Goal: Information Seeking & Learning: Learn about a topic

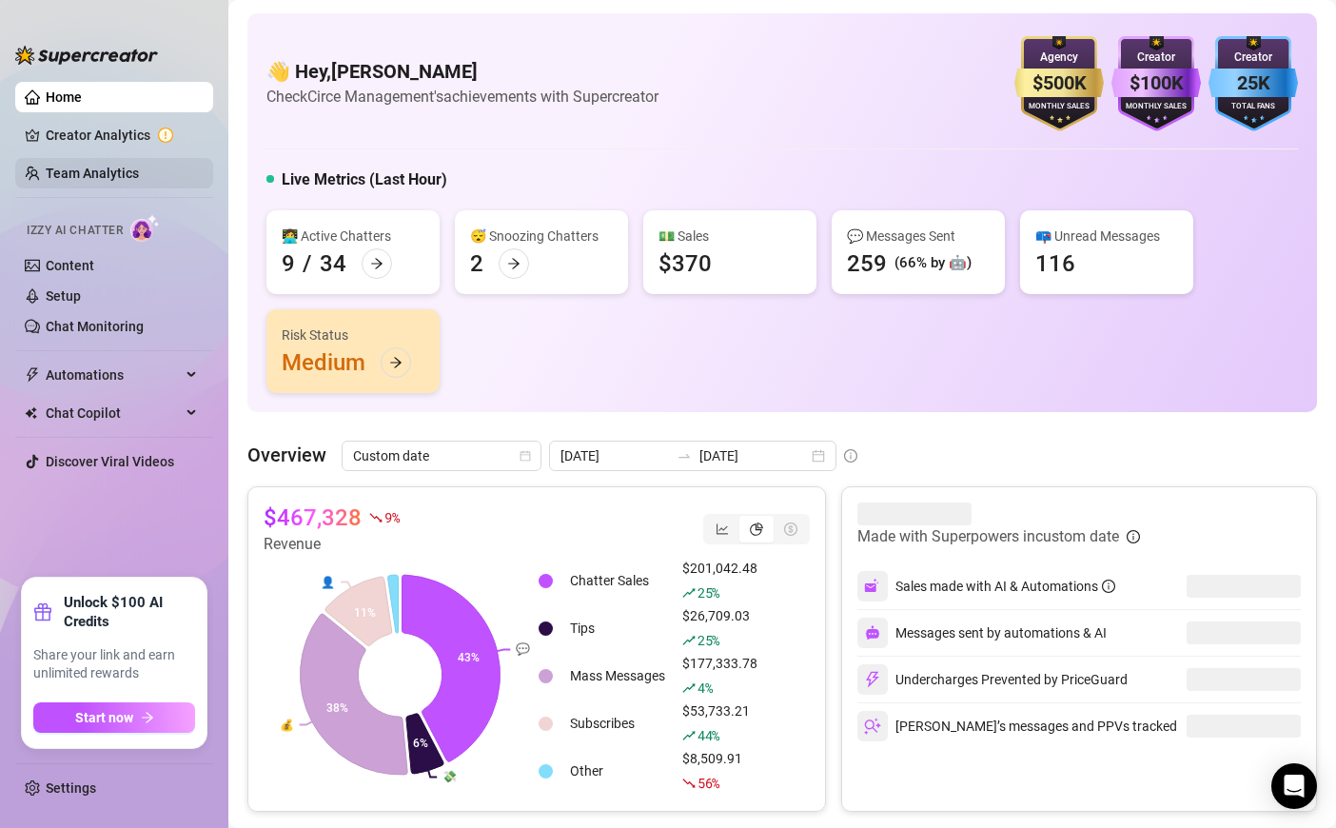
scroll to position [217, 0]
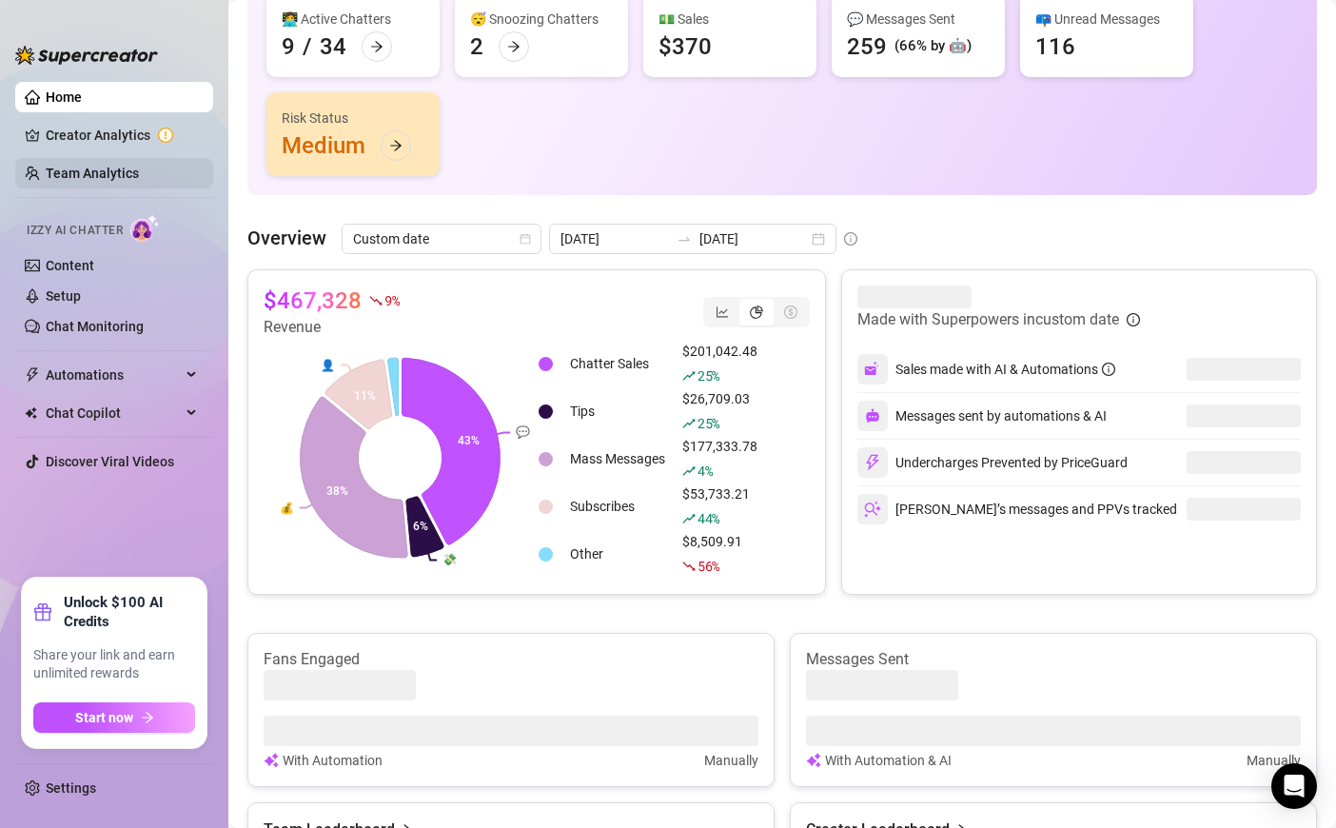
click at [78, 168] on link "Team Analytics" at bounding box center [92, 173] width 93 height 15
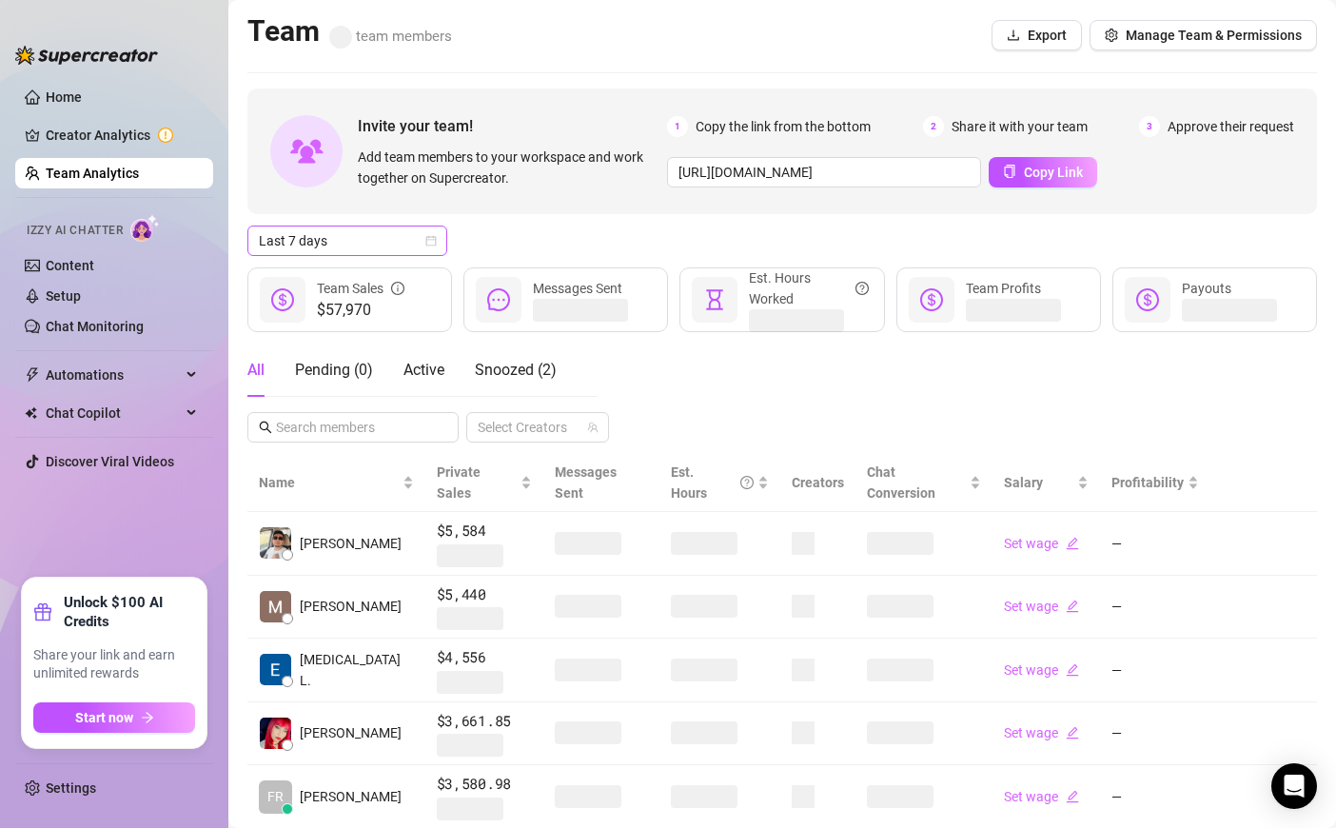
click at [401, 244] on span "Last 7 days" at bounding box center [347, 241] width 177 height 29
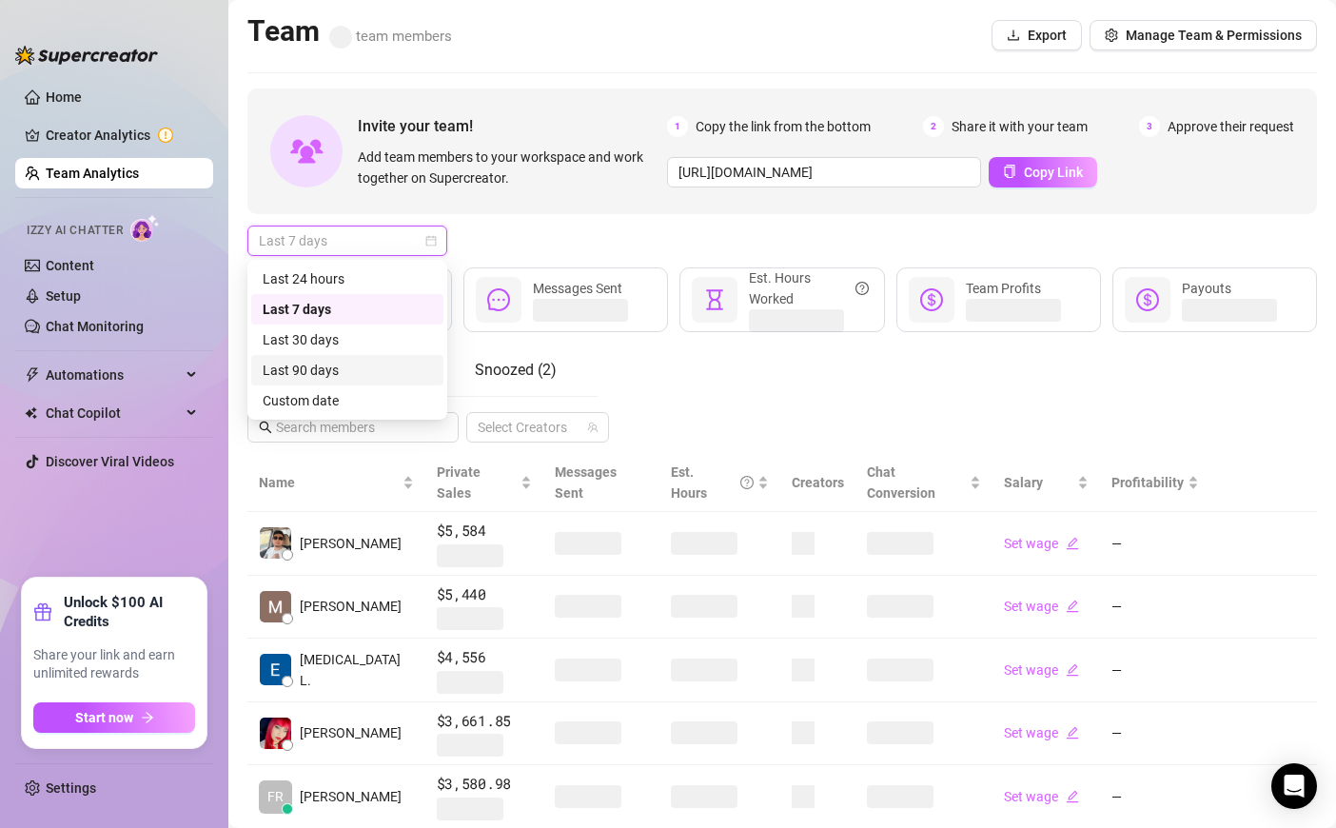
click at [357, 384] on div "Last 90 days" at bounding box center [347, 370] width 192 height 30
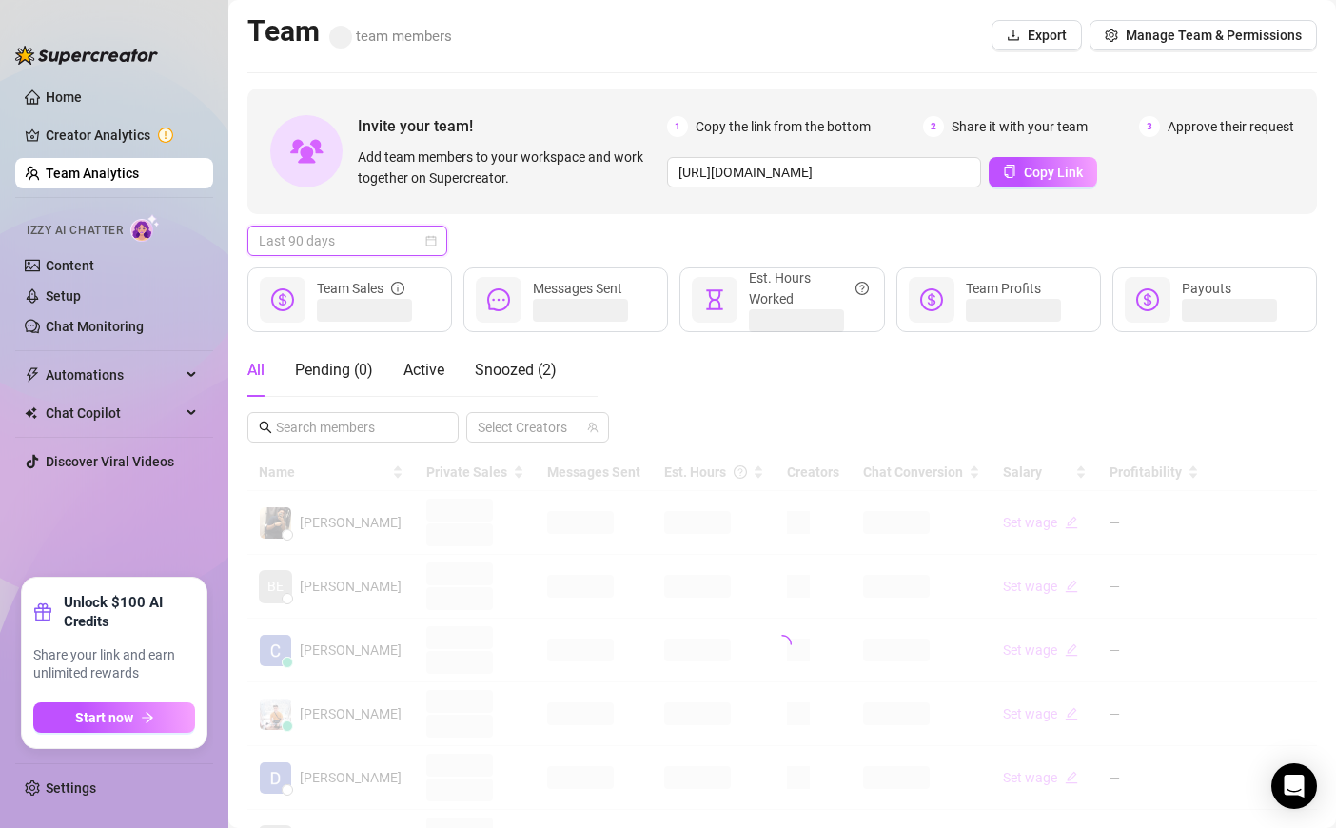
click at [398, 252] on span "Last 90 days" at bounding box center [347, 241] width 177 height 29
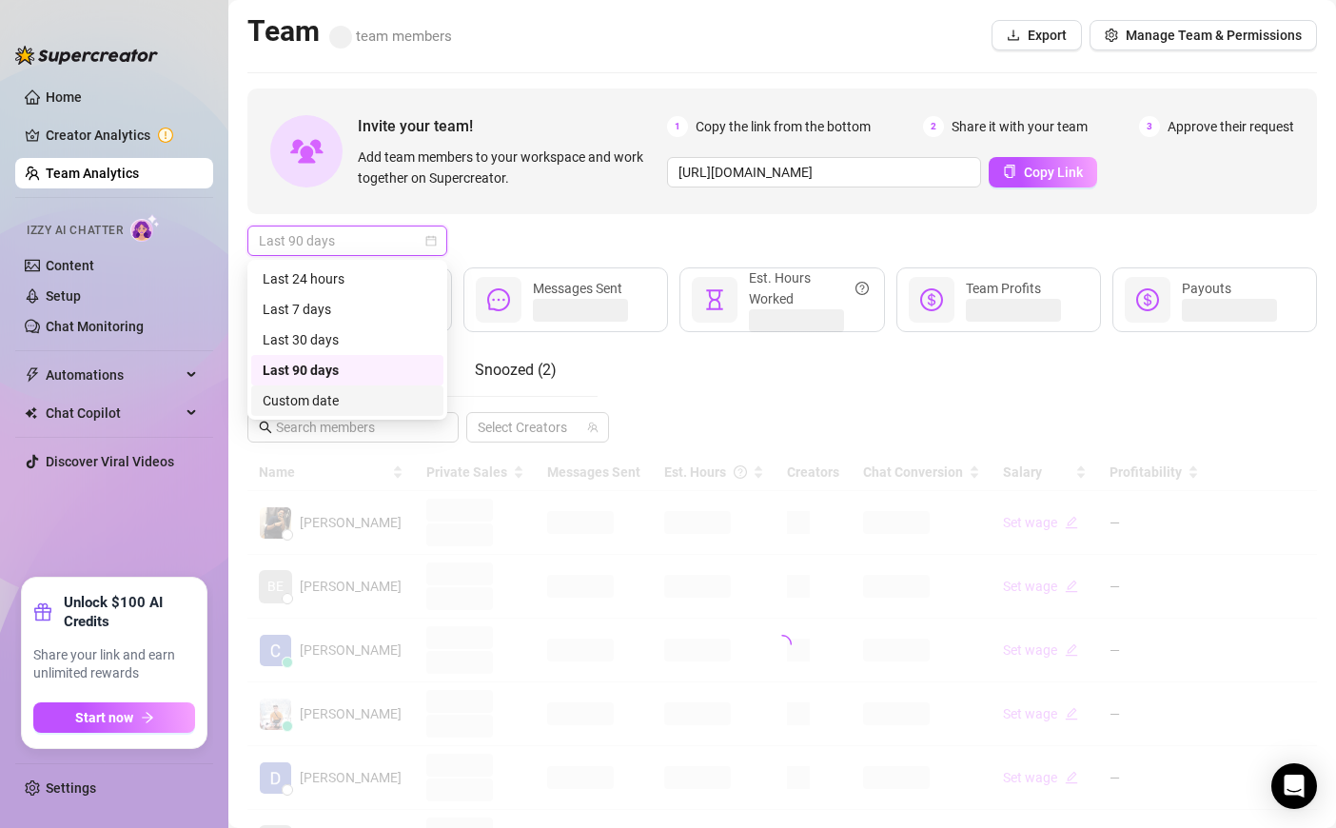
click at [343, 404] on div "Custom date" at bounding box center [347, 400] width 169 height 21
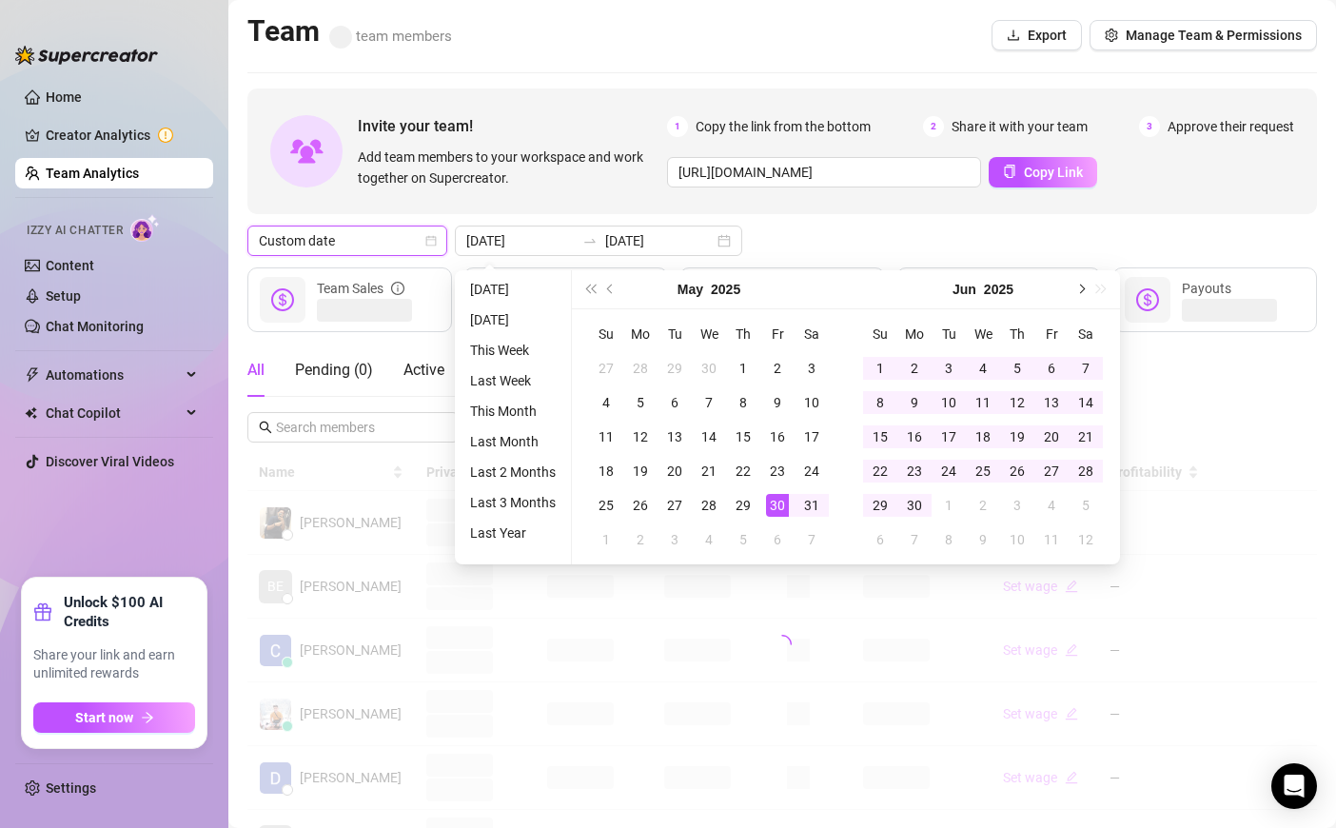
click at [1081, 286] on span "Next month (PageDown)" at bounding box center [1080, 290] width 10 height 10
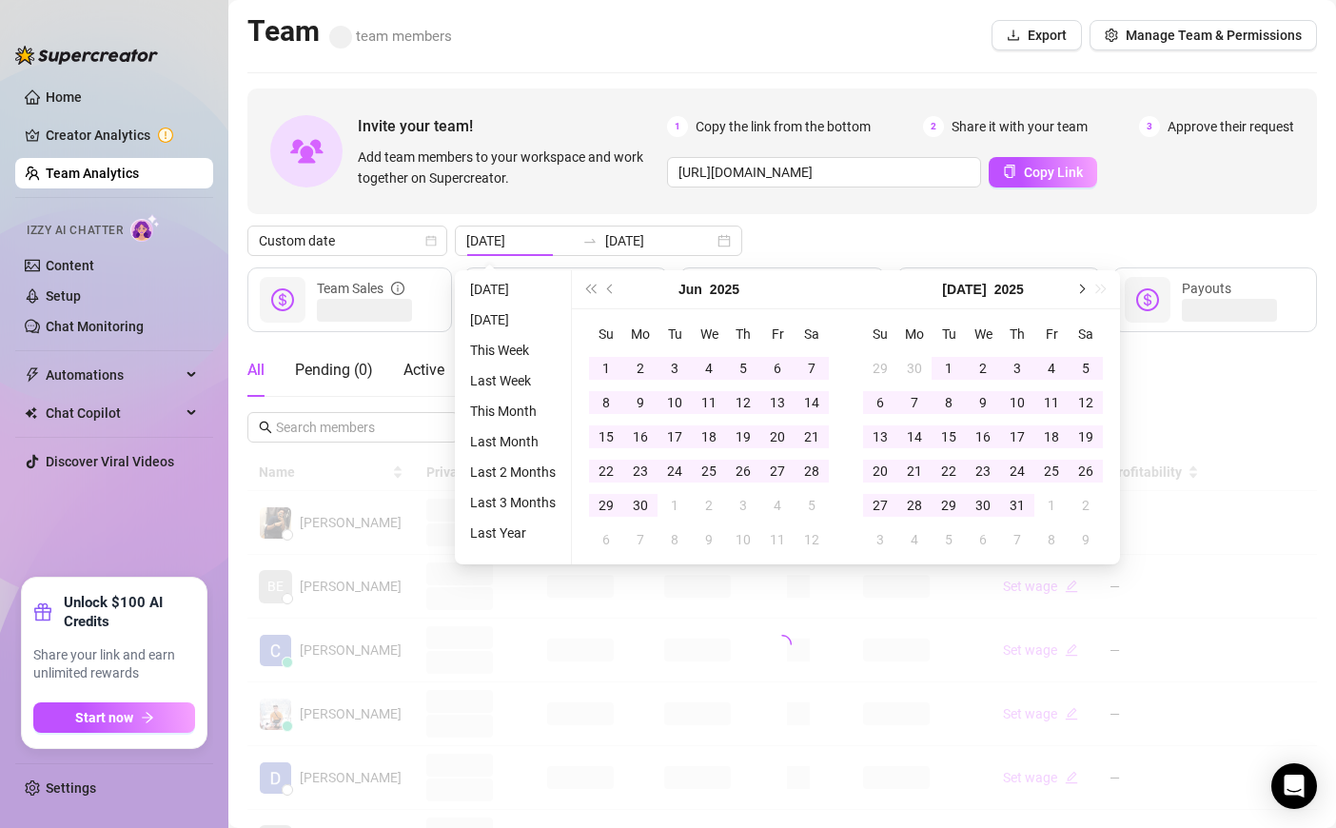
click at [1074, 290] on button "Next month (PageDown)" at bounding box center [1080, 289] width 21 height 38
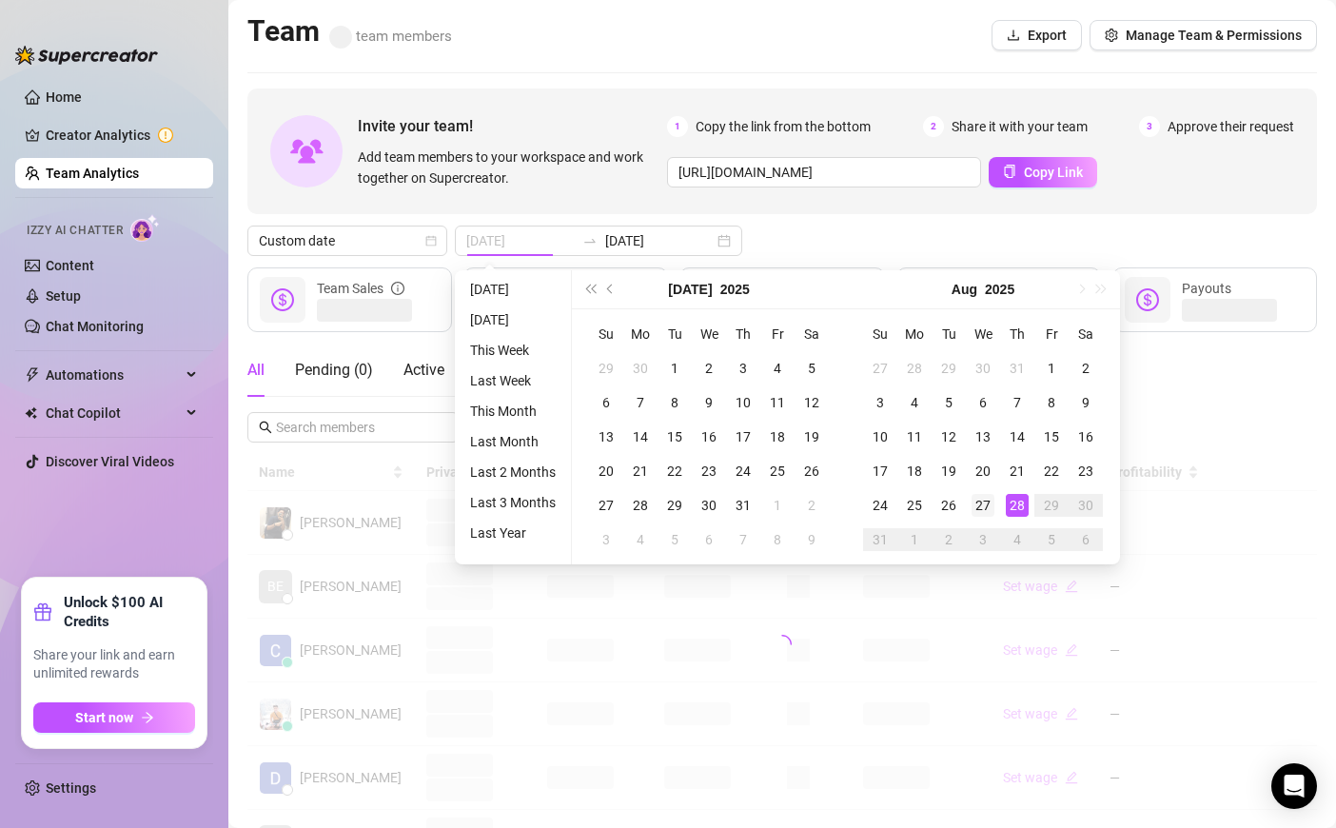
type input "[DATE]"
click at [983, 501] on div "27" at bounding box center [983, 505] width 23 height 23
type input "[DATE]"
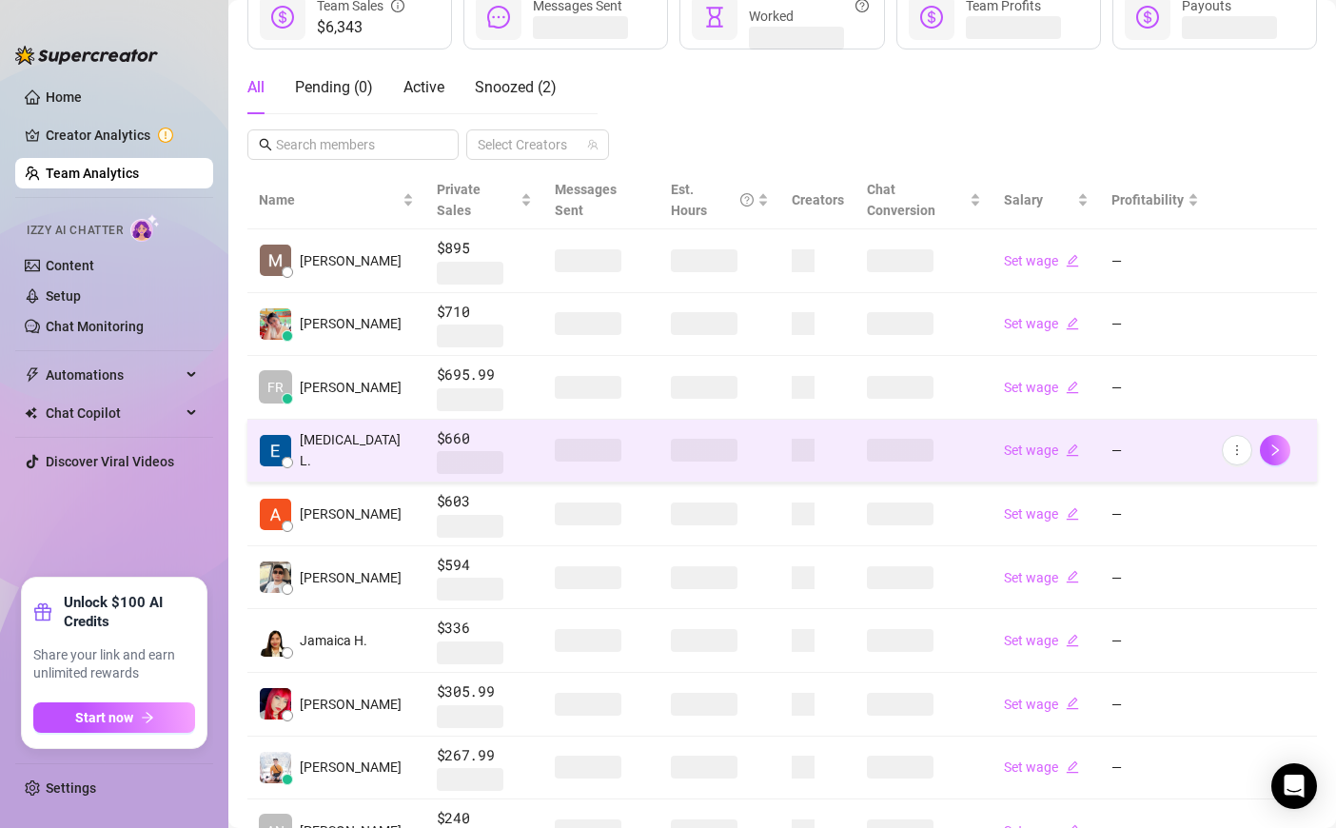
scroll to position [406, 0]
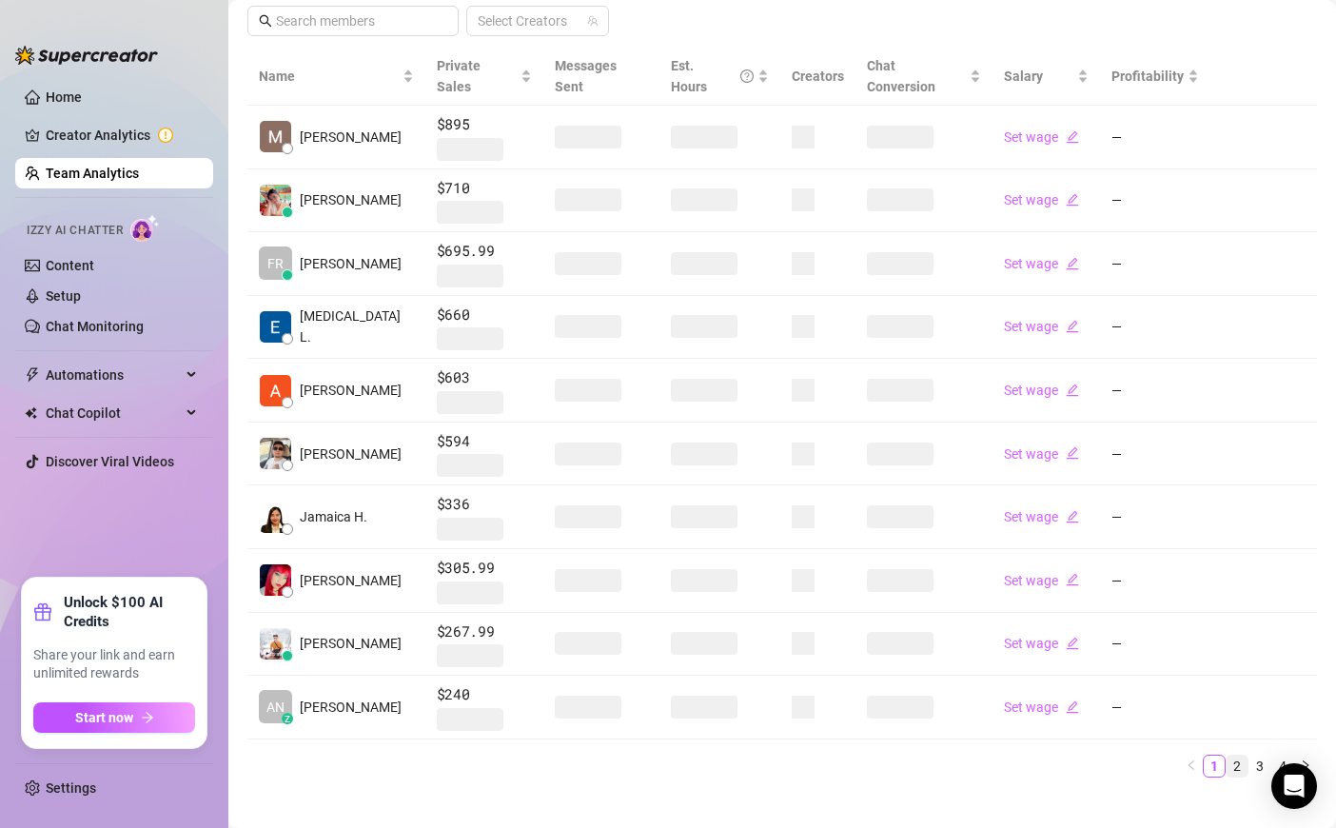
click at [1233, 756] on link "2" at bounding box center [1237, 766] width 21 height 21
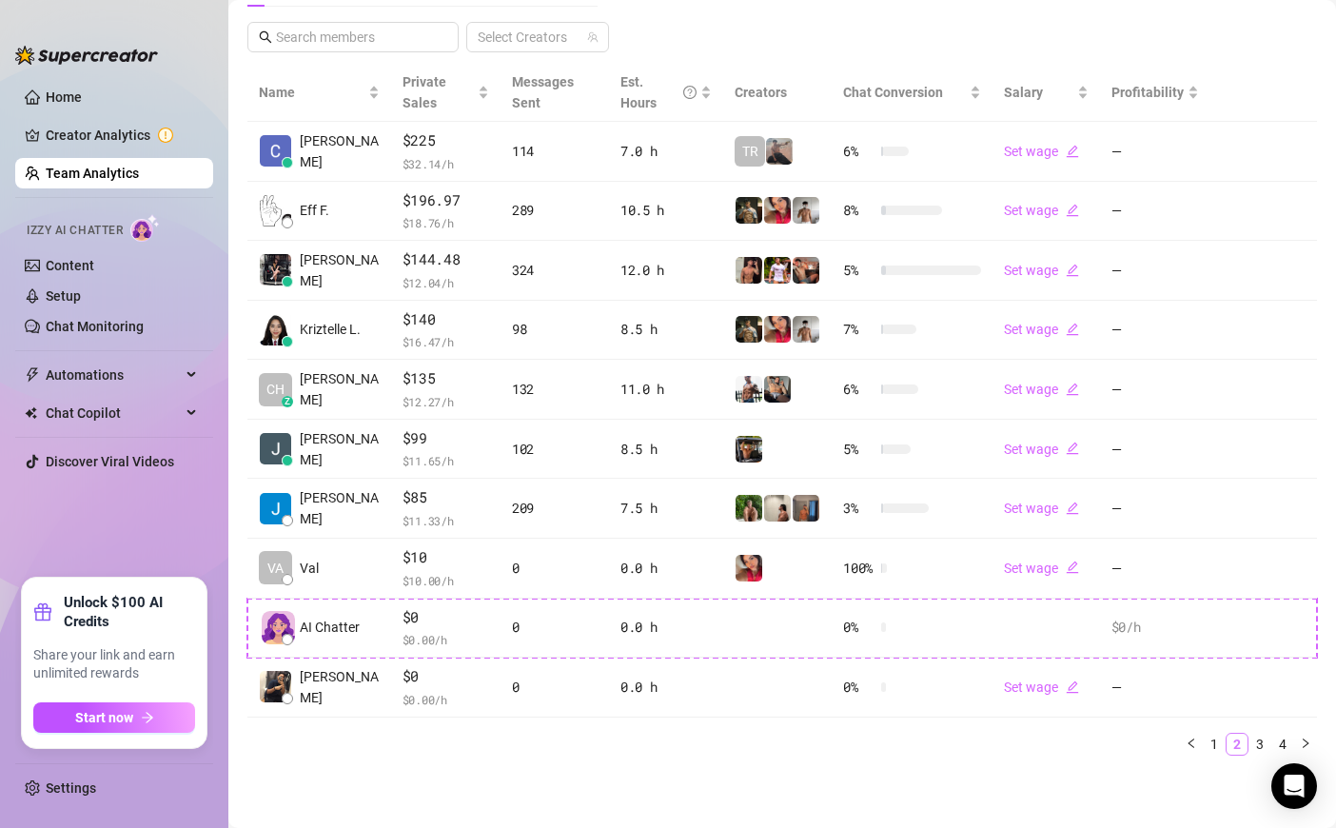
scroll to position [389, 0]
click at [1220, 745] on link "1" at bounding box center [1214, 745] width 21 height 21
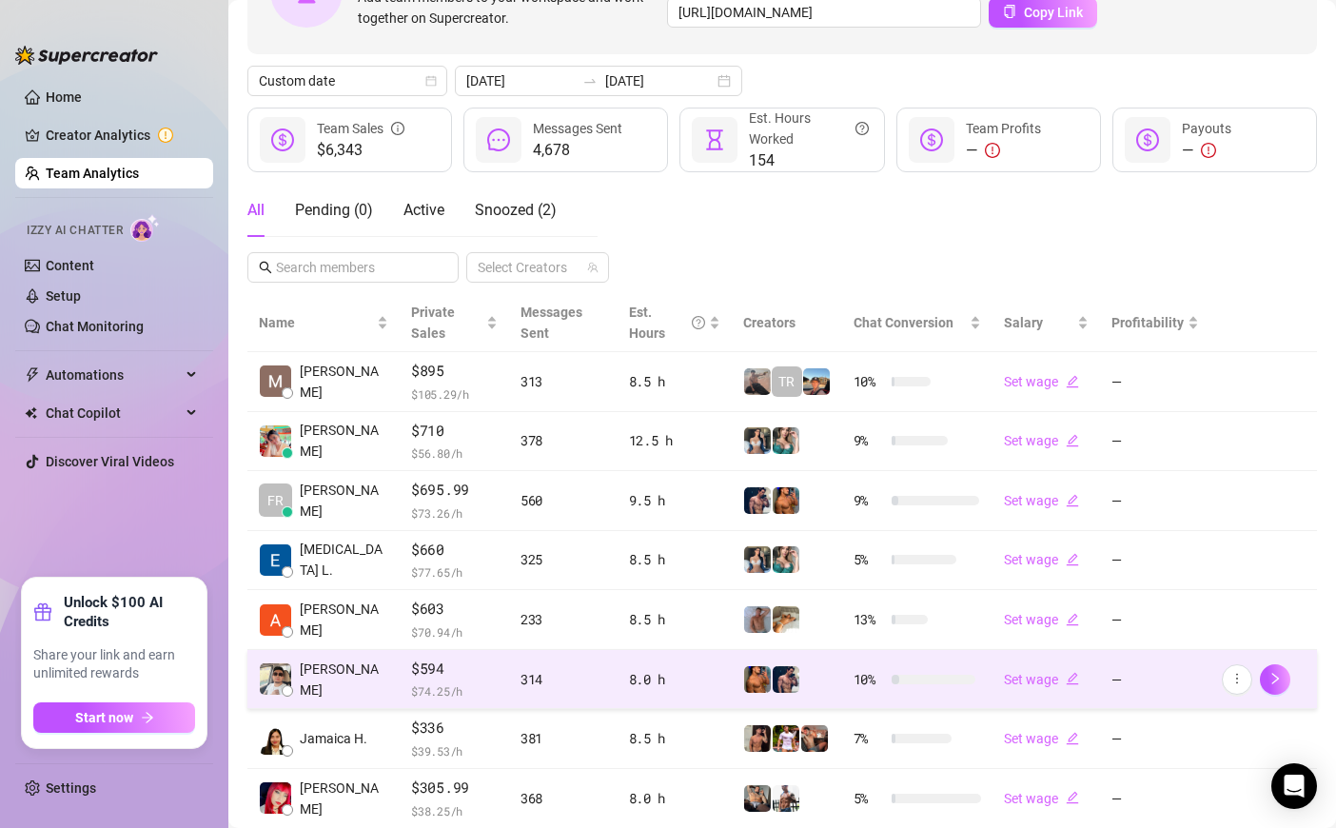
scroll to position [0, 0]
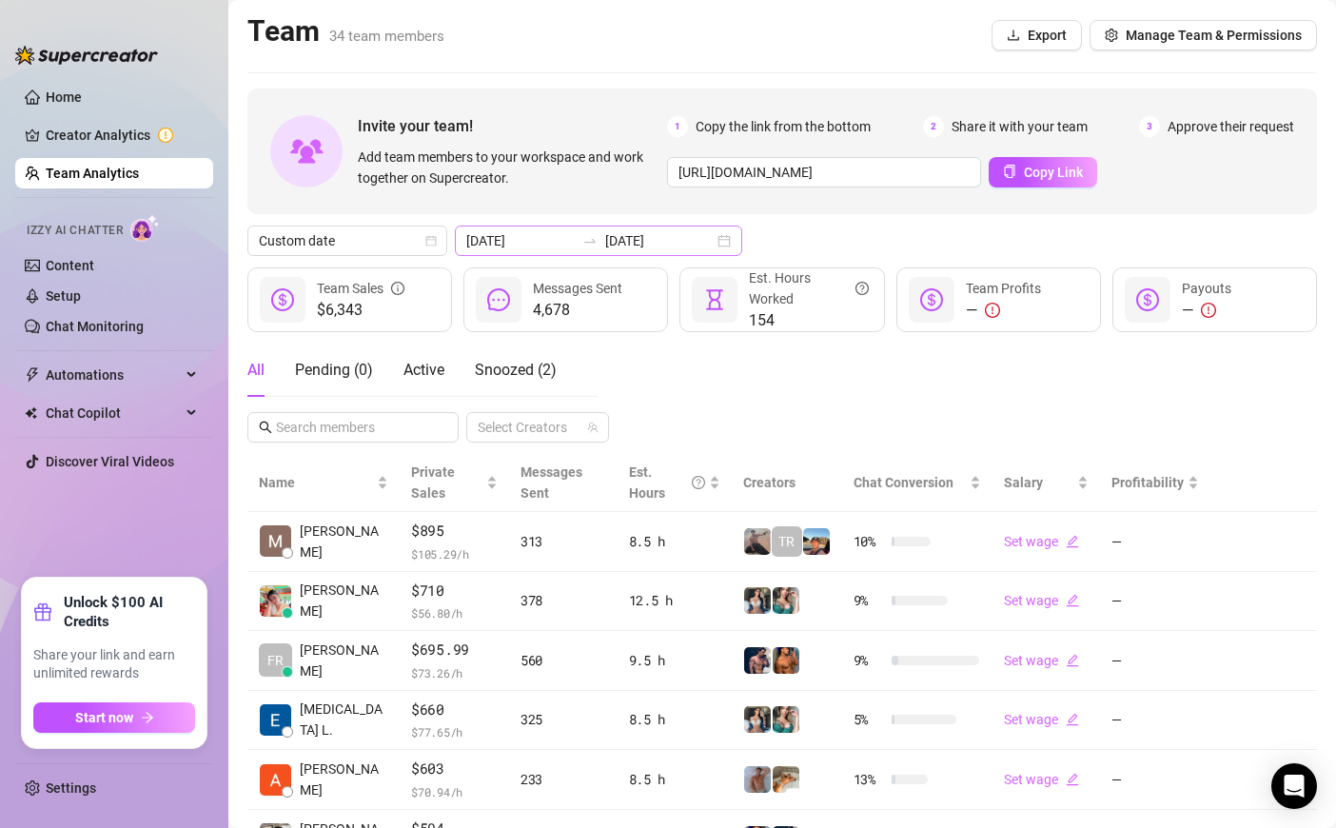
click at [575, 244] on div at bounding box center [590, 240] width 30 height 15
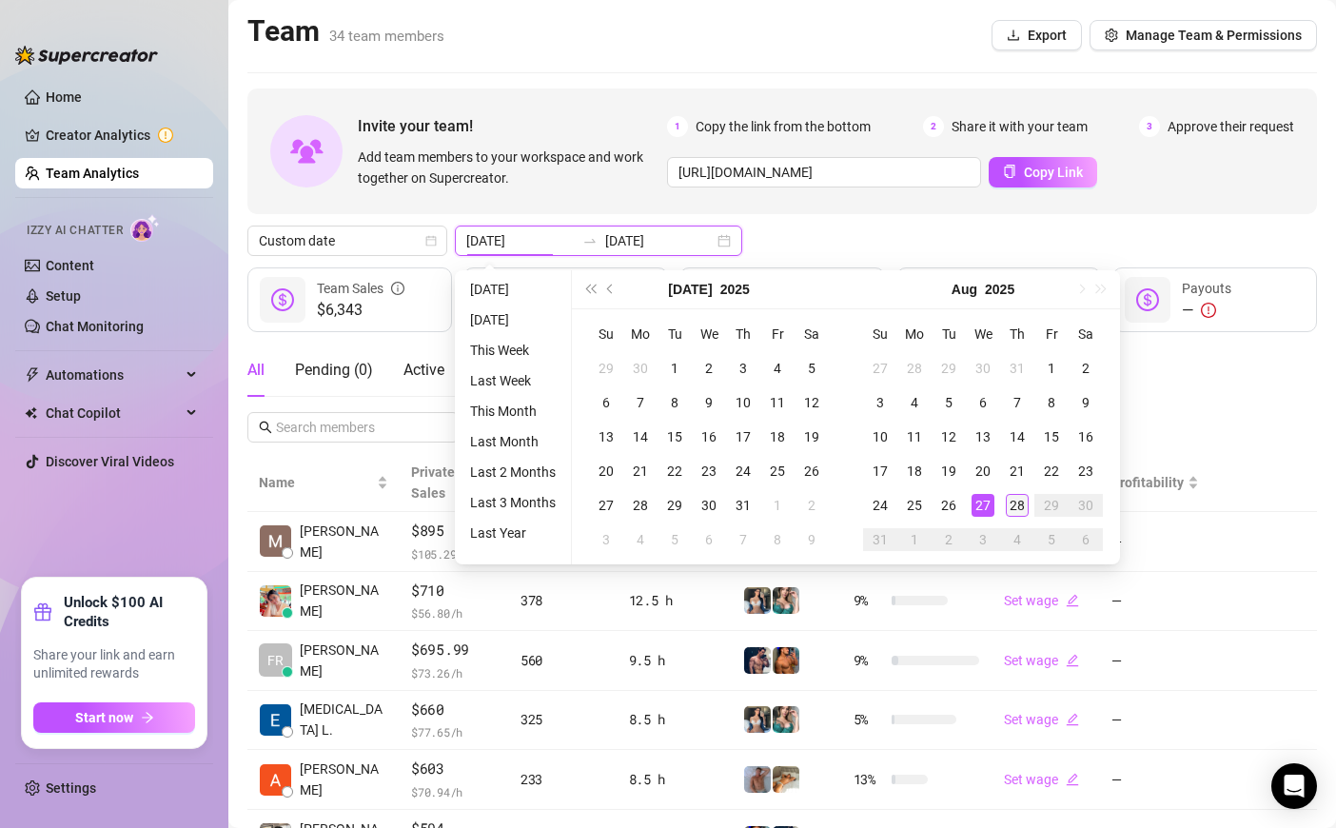
type input "[DATE]"
click at [1020, 500] on div "28" at bounding box center [1017, 505] width 23 height 23
type input "[DATE]"
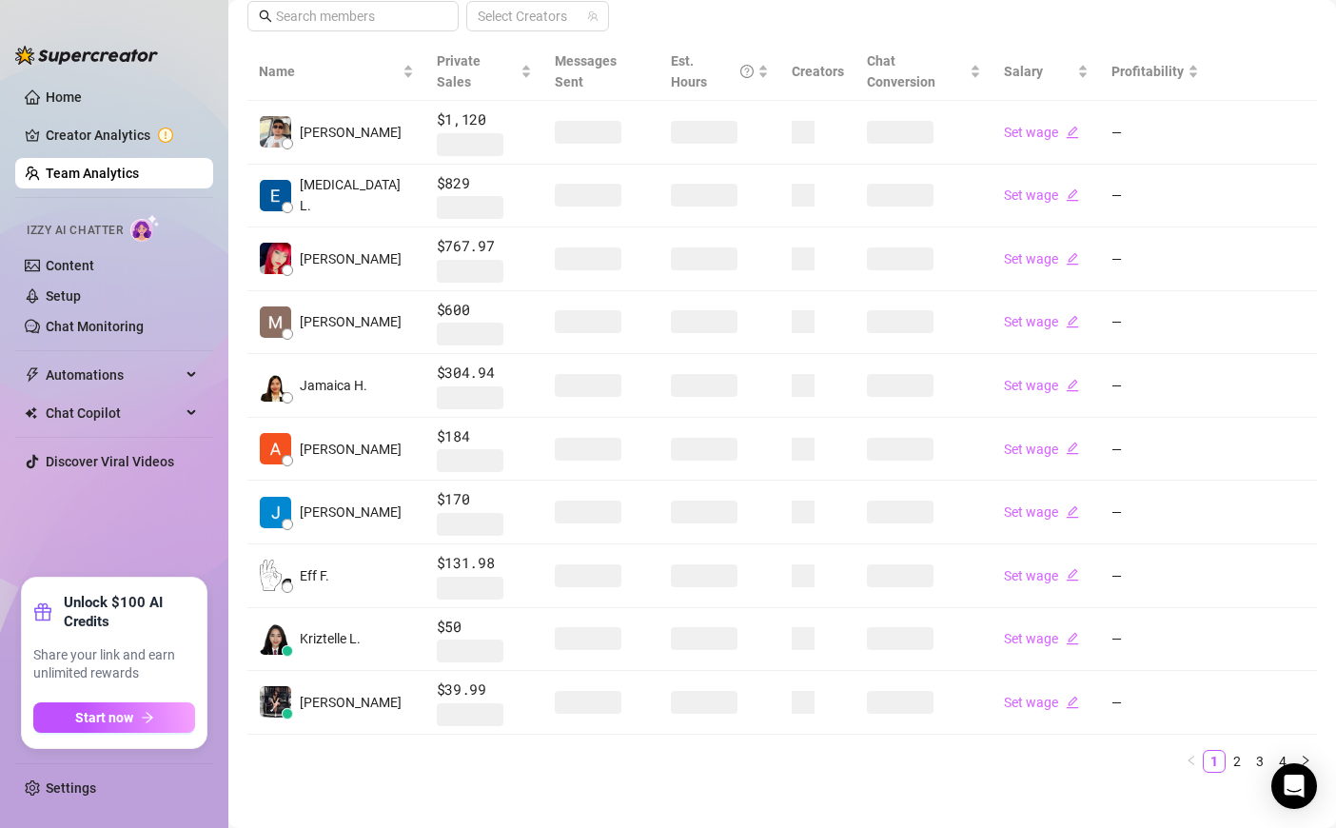
scroll to position [406, 0]
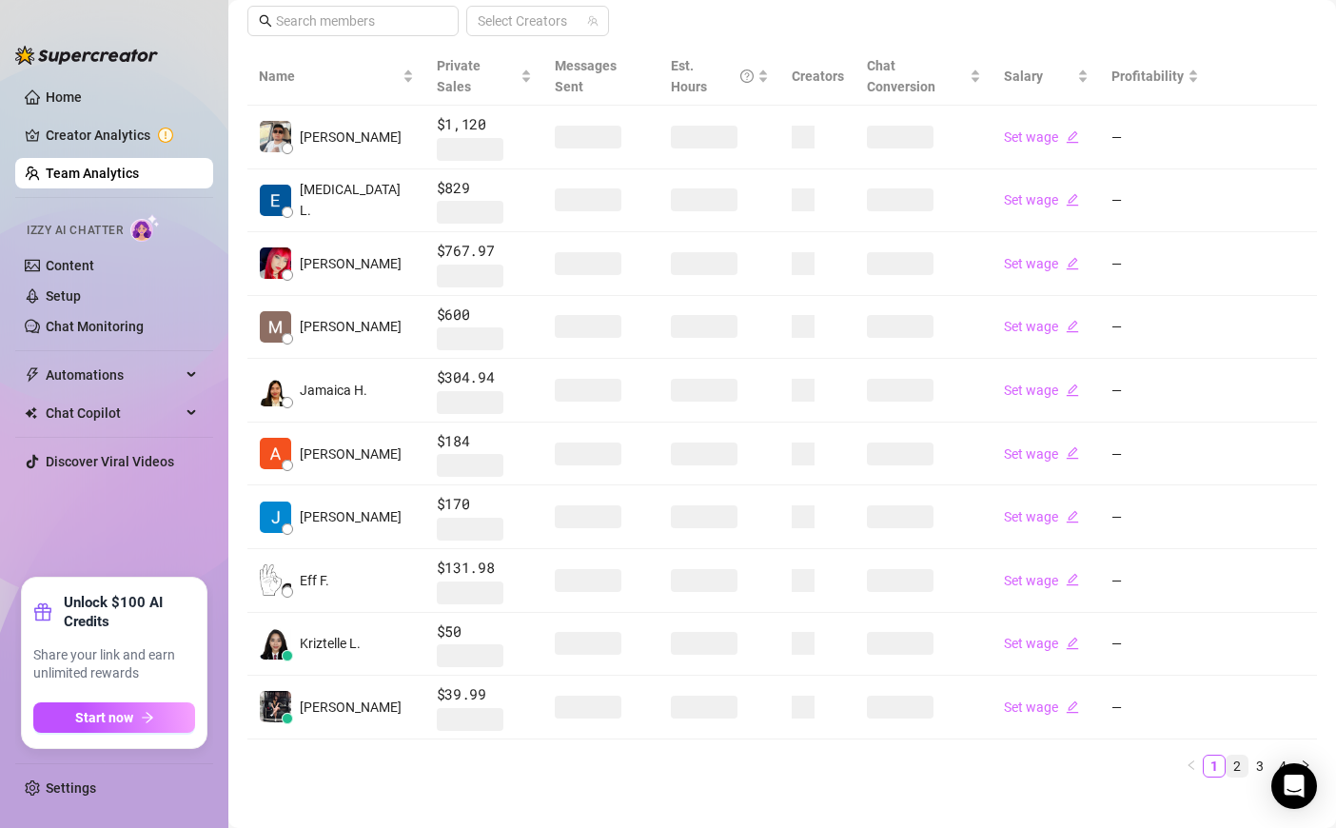
click at [1238, 756] on link "2" at bounding box center [1237, 766] width 21 height 21
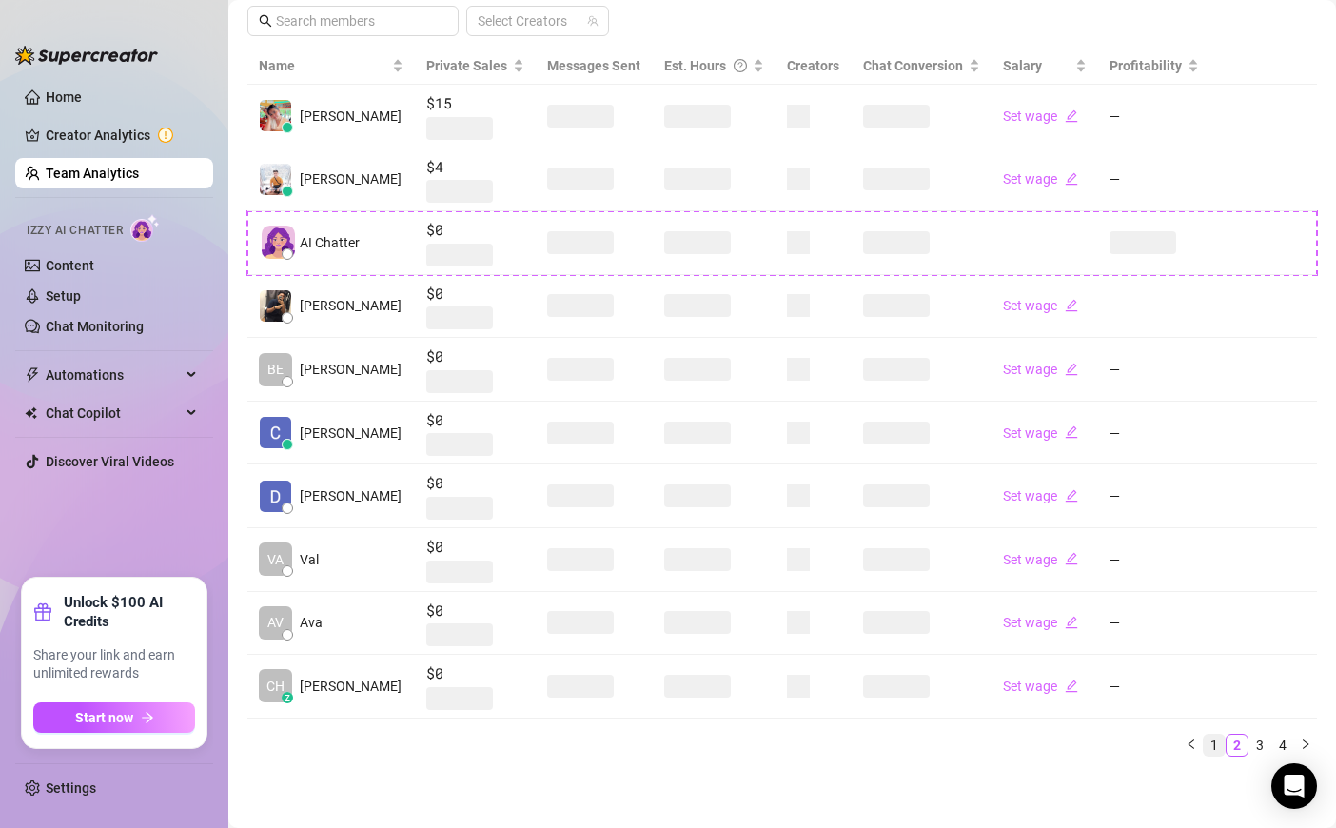
click at [1214, 742] on link "1" at bounding box center [1214, 745] width 21 height 21
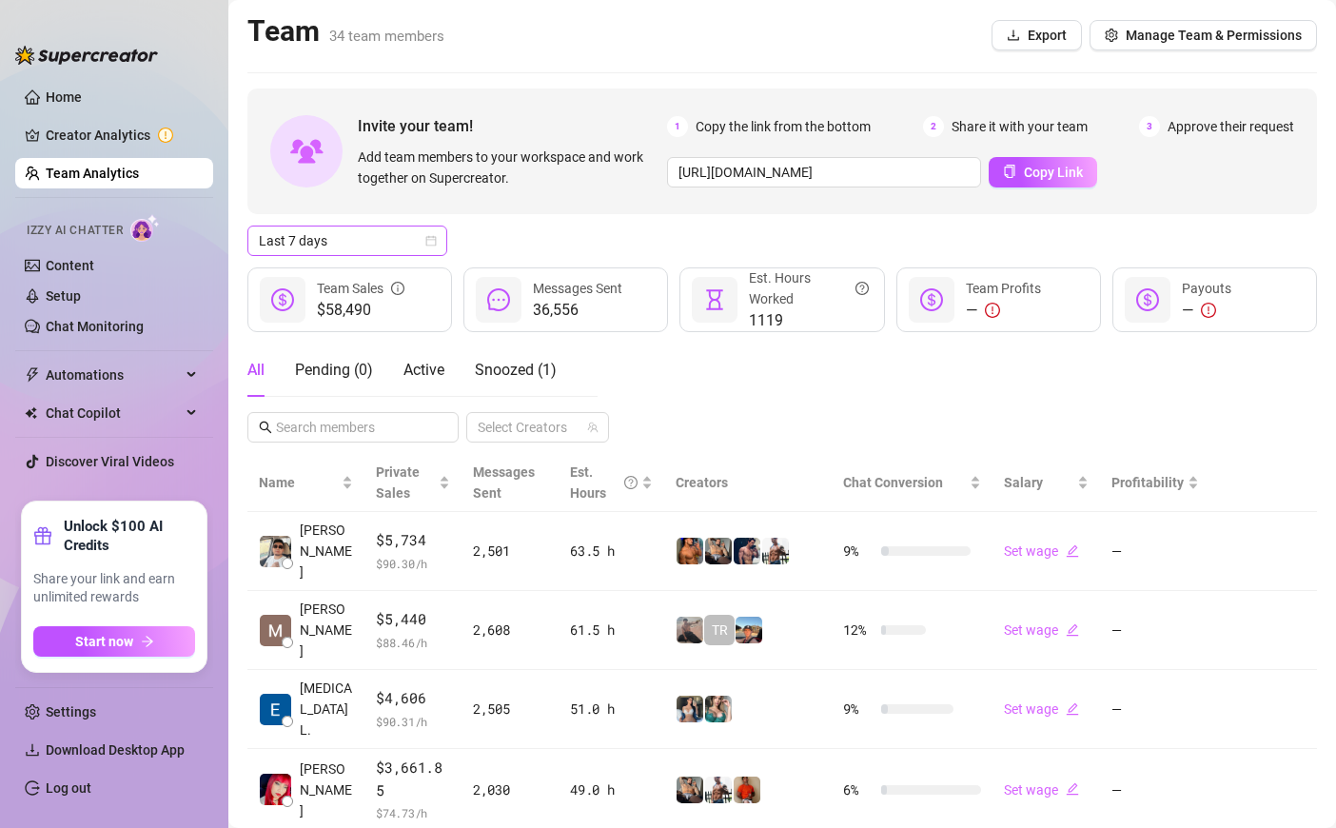
click at [407, 227] on span "Last 7 days" at bounding box center [347, 241] width 177 height 29
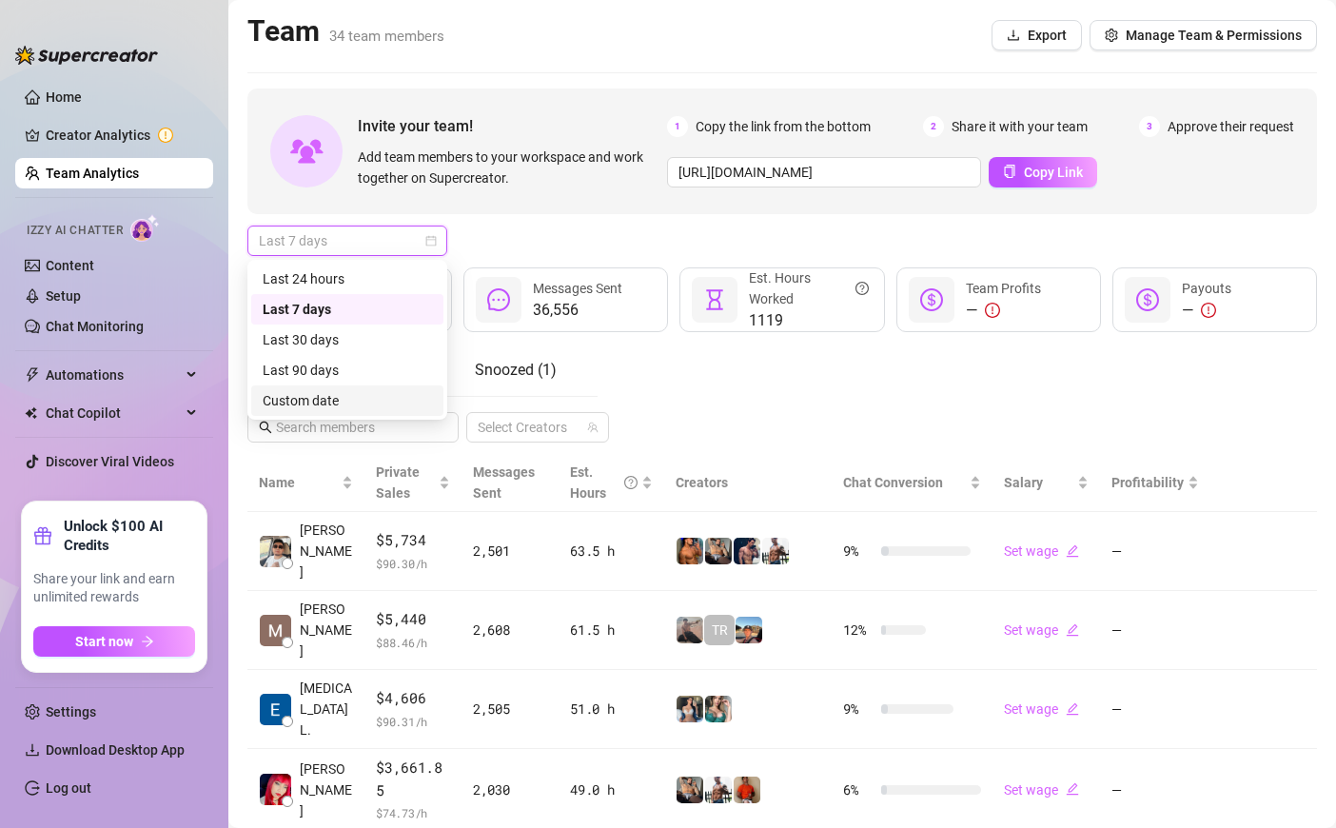
click at [352, 397] on div "Custom date" at bounding box center [347, 400] width 169 height 21
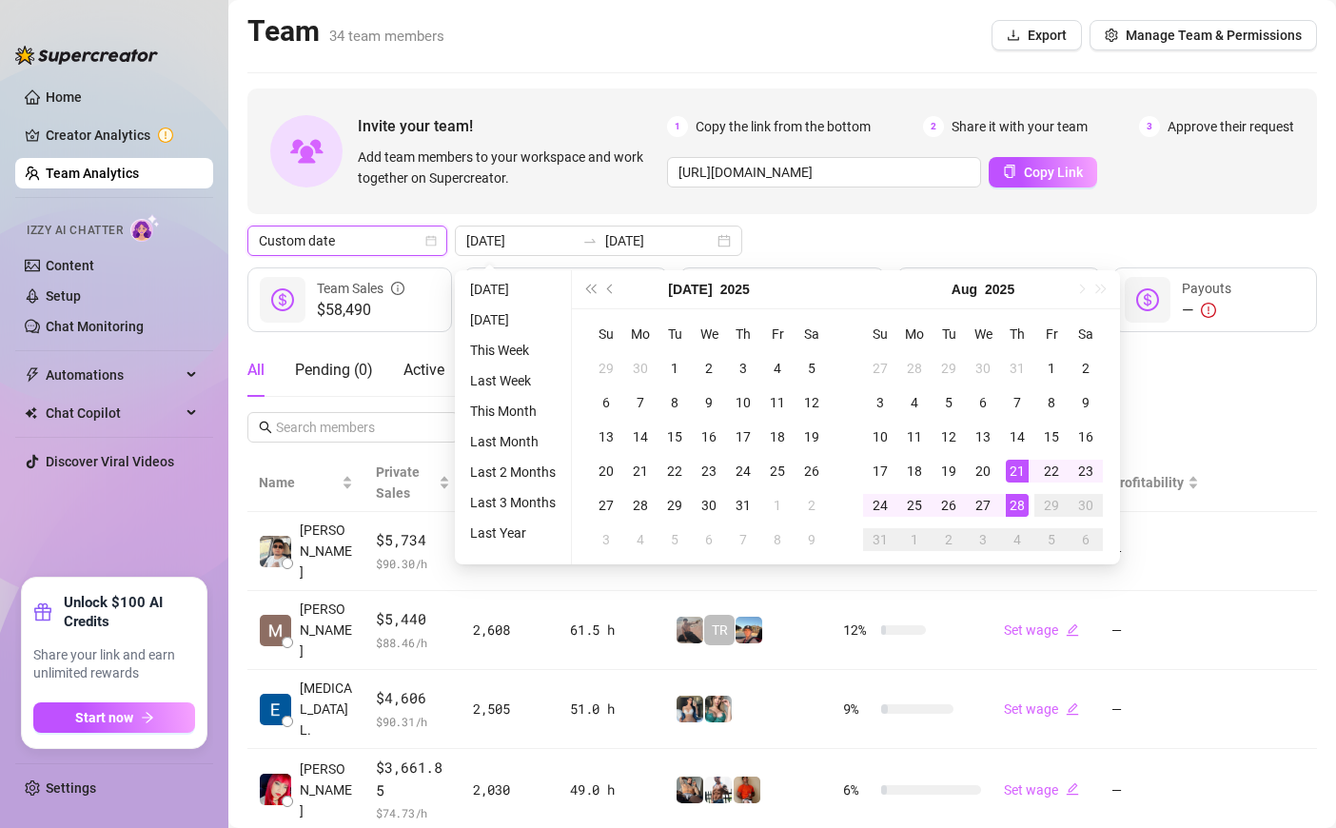
type input "[DATE]"
click at [1017, 503] on div "28" at bounding box center [1017, 505] width 23 height 23
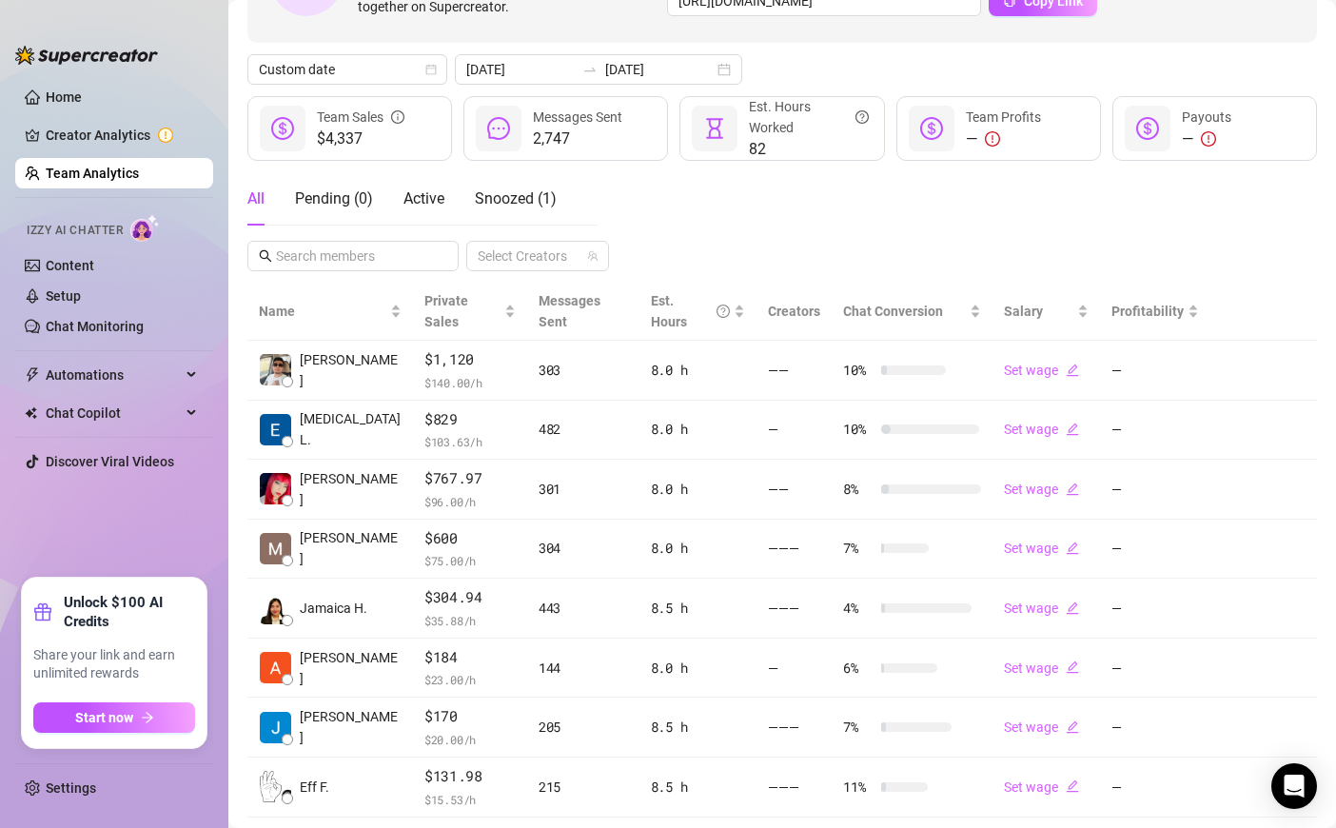
scroll to position [368, 0]
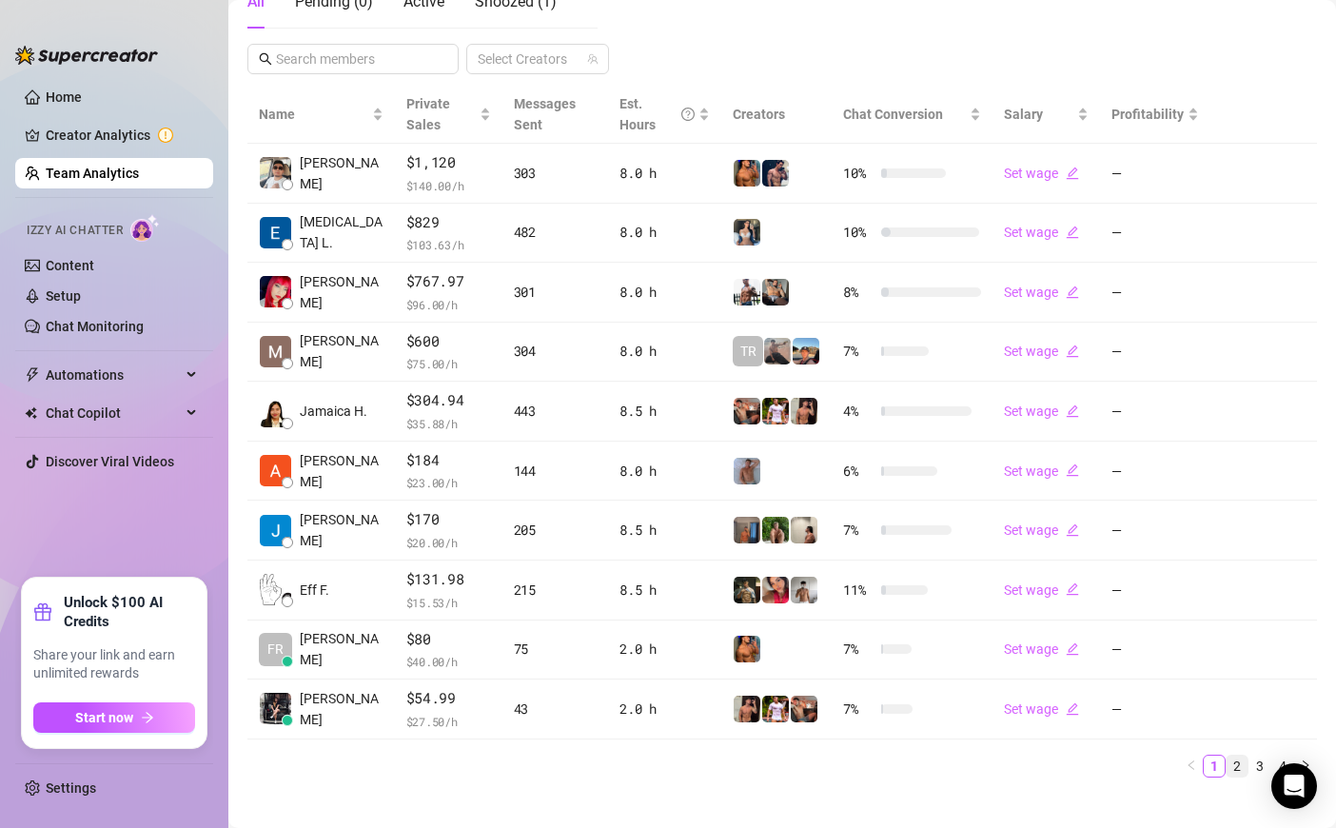
click at [1235, 764] on link "2" at bounding box center [1237, 766] width 21 height 21
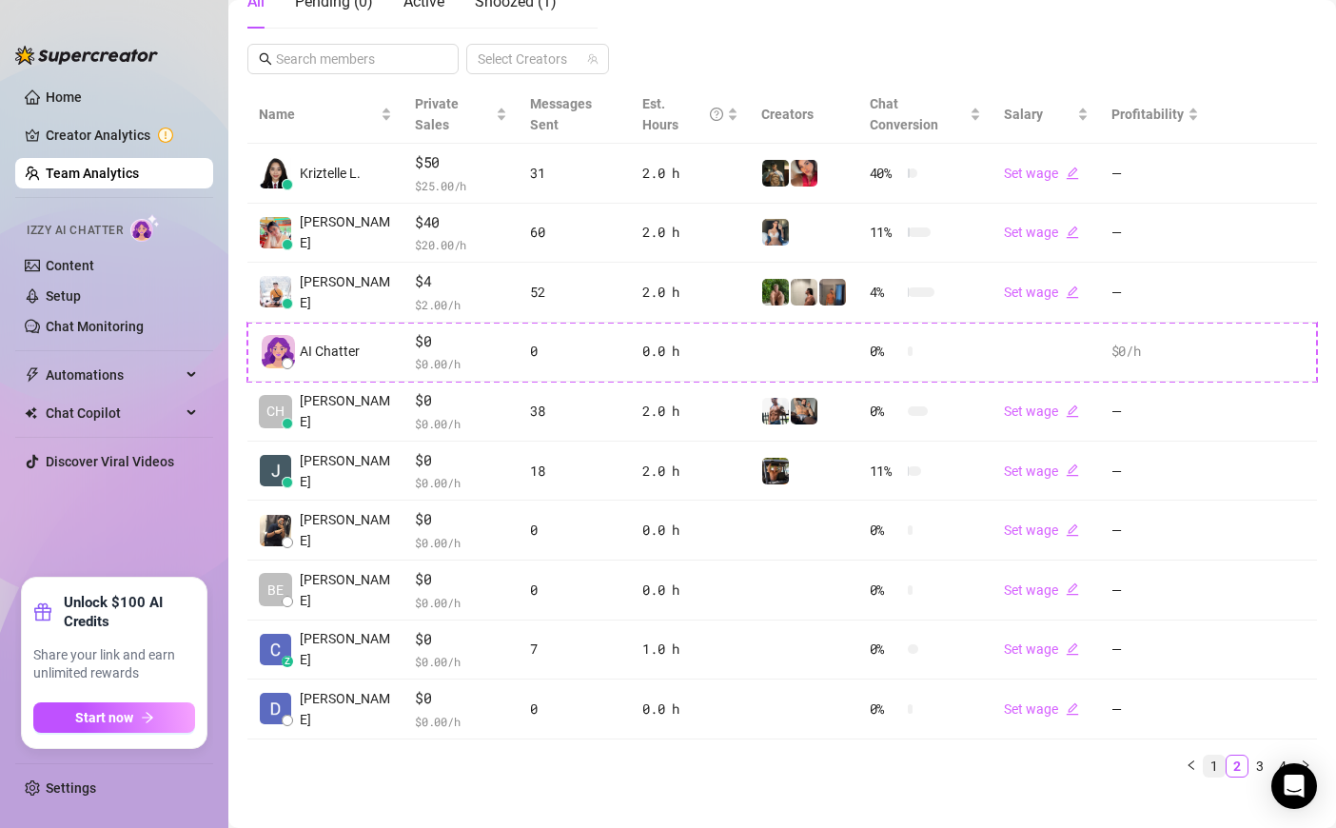
click at [1215, 756] on link "1" at bounding box center [1214, 766] width 21 height 21
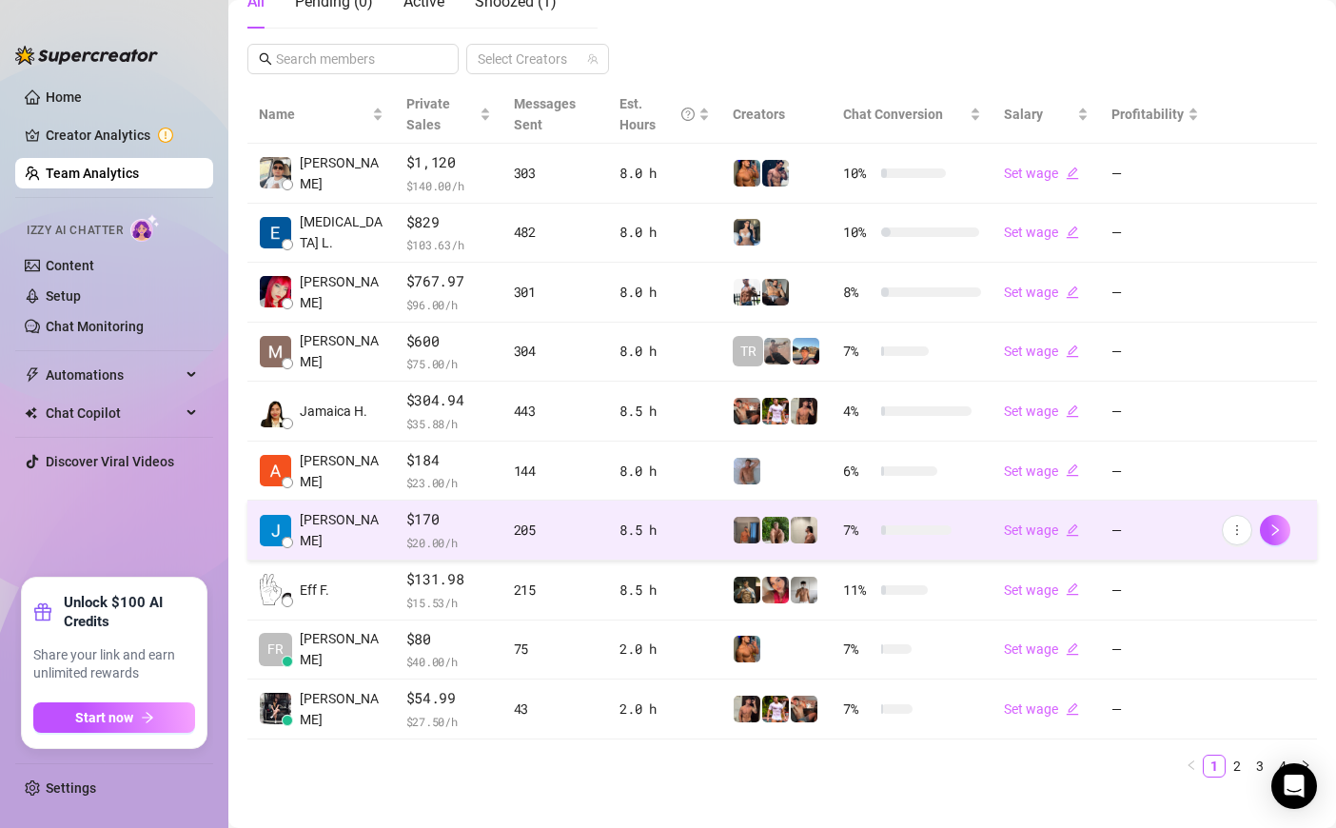
scroll to position [0, 0]
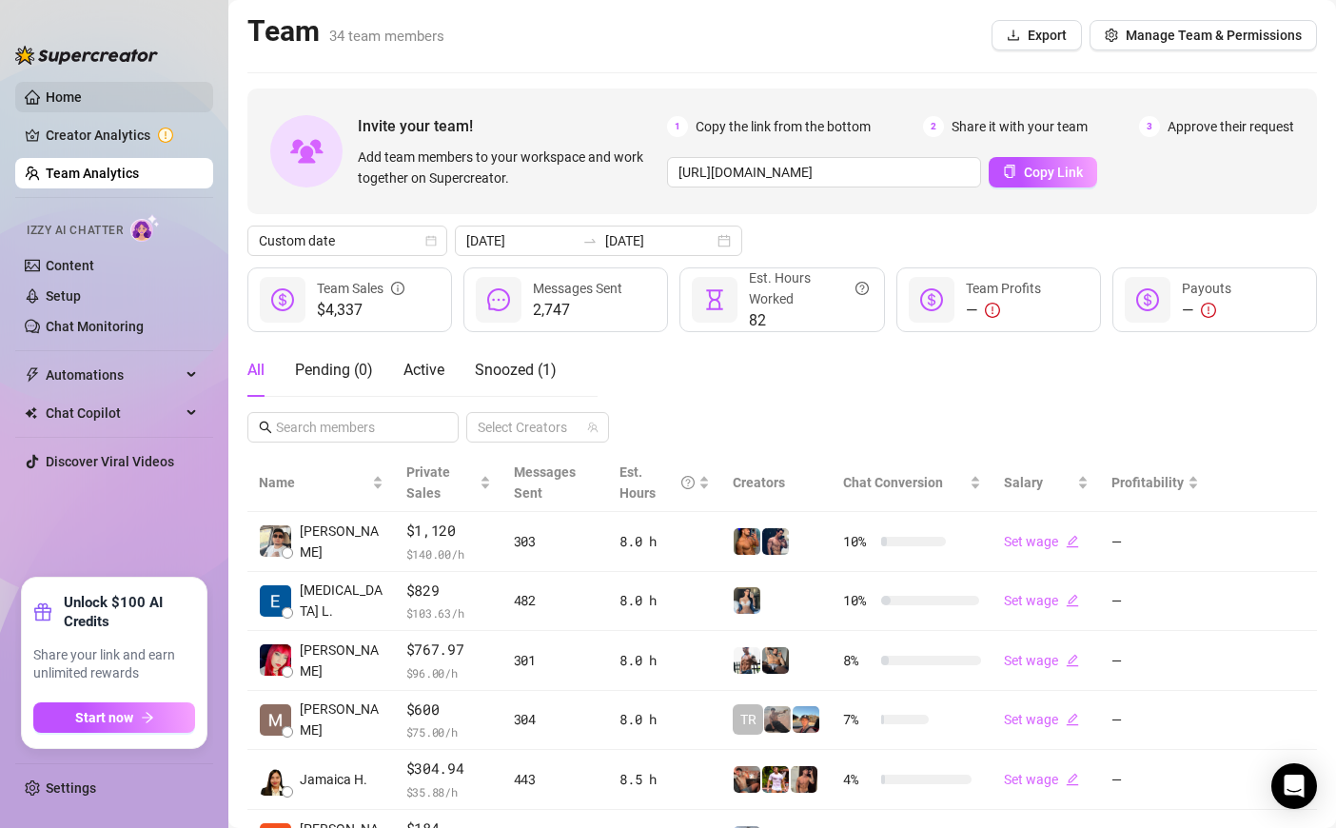
click at [82, 89] on link "Home" at bounding box center [64, 96] width 36 height 15
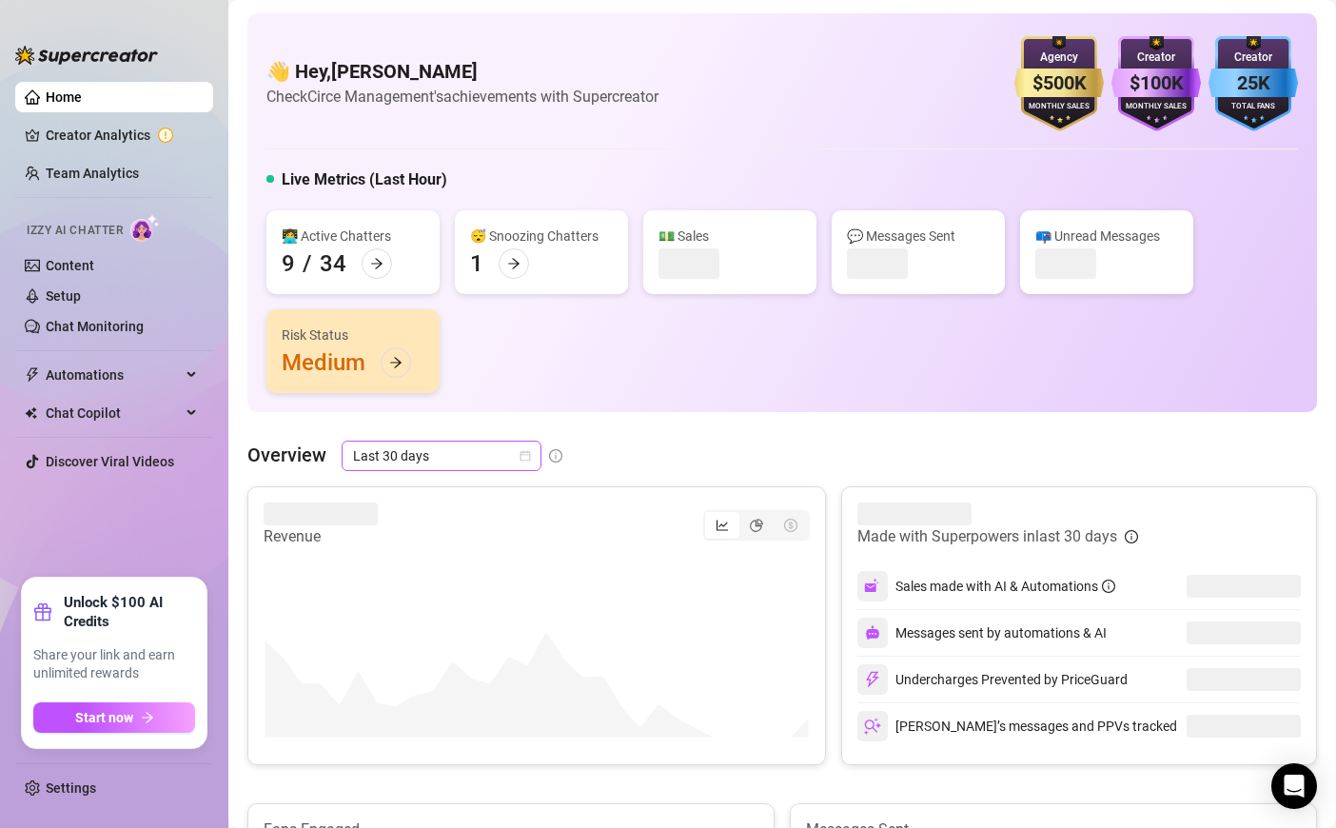
click at [467, 442] on span "Last 30 days" at bounding box center [441, 456] width 177 height 29
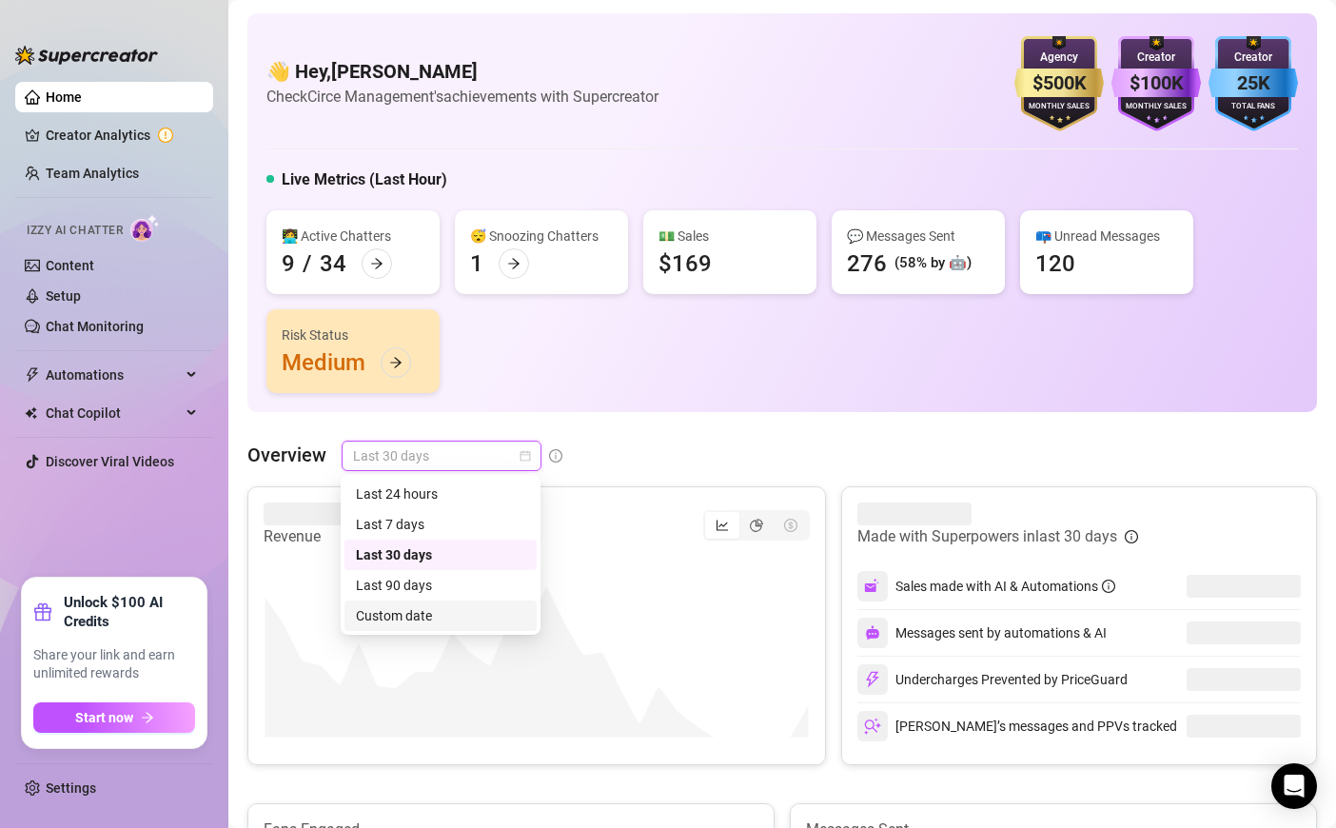
click at [460, 613] on div "Custom date" at bounding box center [440, 615] width 169 height 21
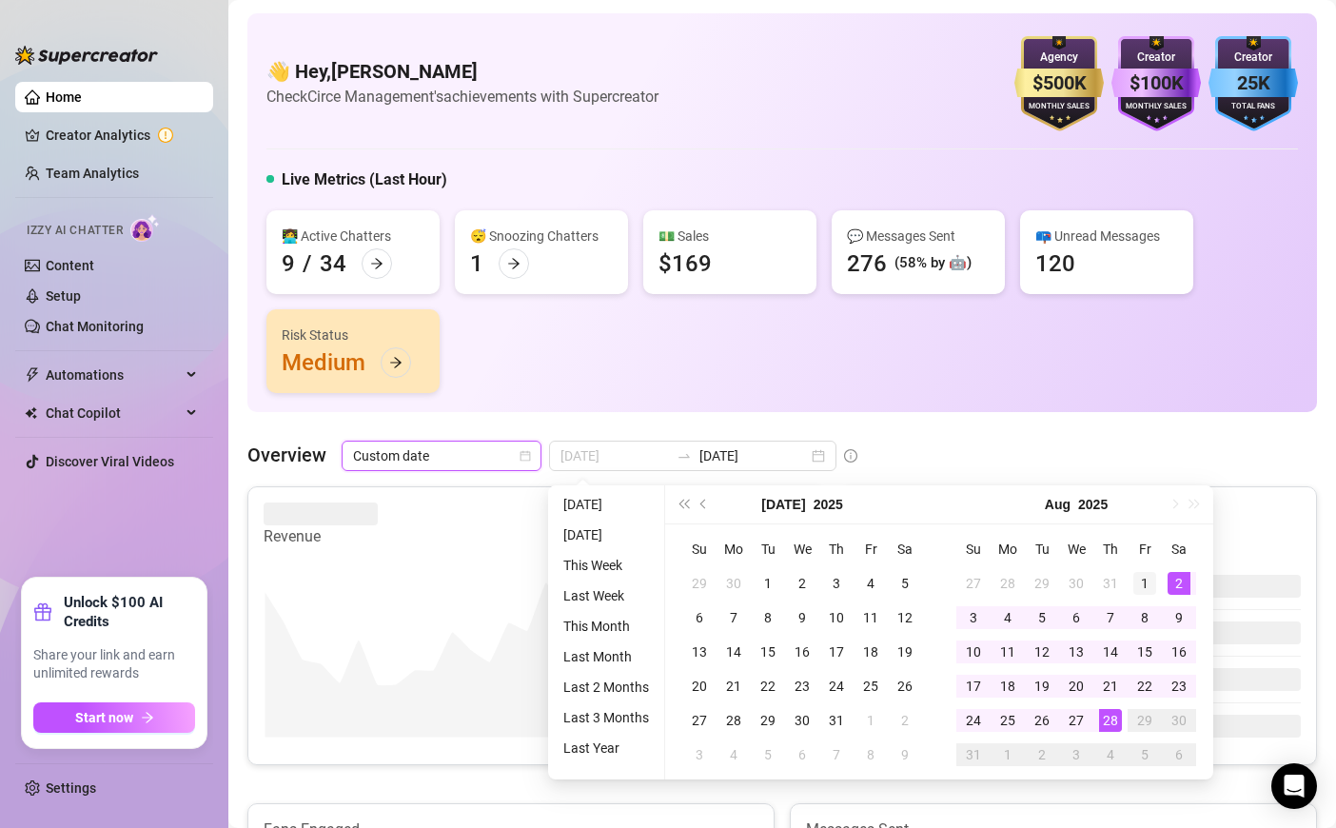
type input "[DATE]"
click at [1147, 574] on div "1" at bounding box center [1145, 583] width 23 height 23
click at [1074, 714] on div "27" at bounding box center [1076, 720] width 23 height 23
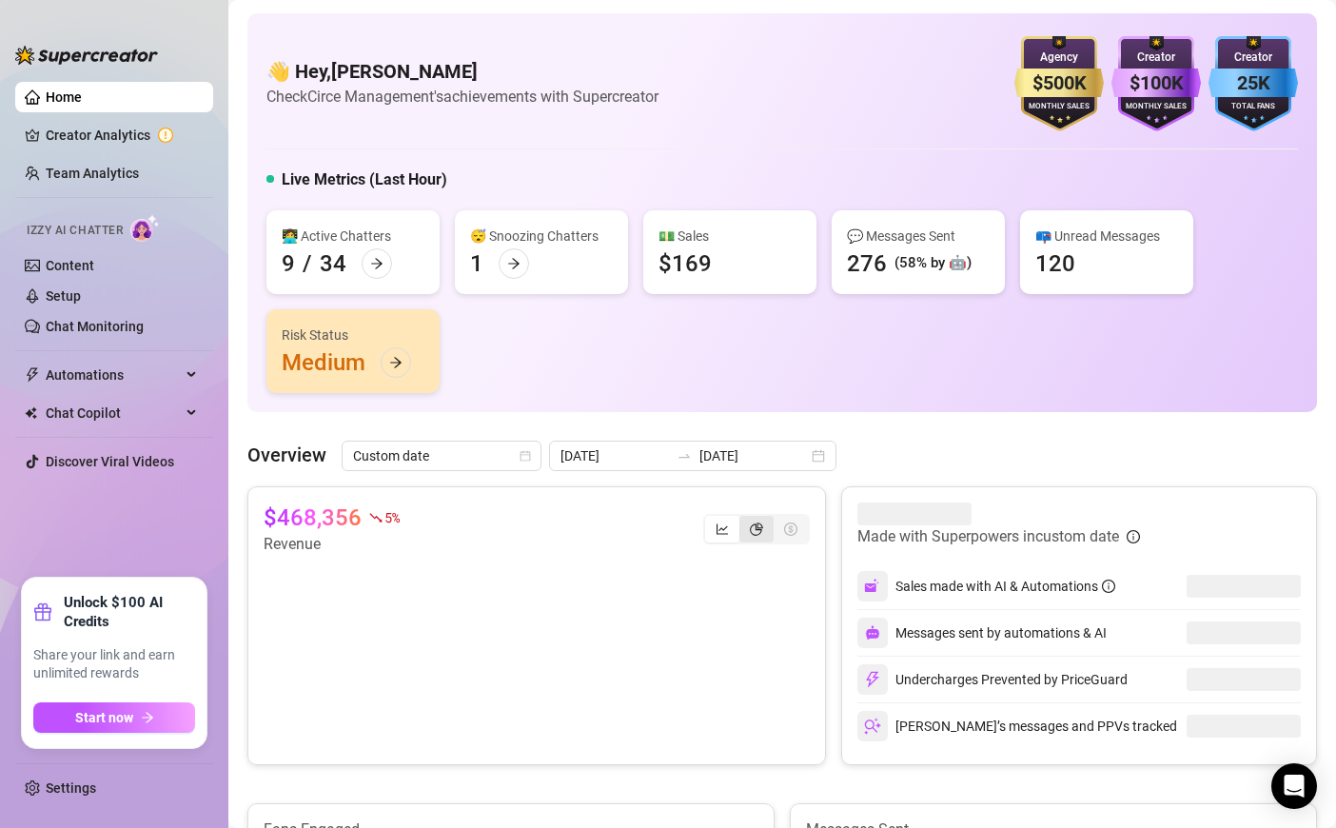
click at [757, 542] on div "segmented control" at bounding box center [756, 529] width 34 height 27
click at [744, 519] on input "segmented control" at bounding box center [744, 519] width 0 height 0
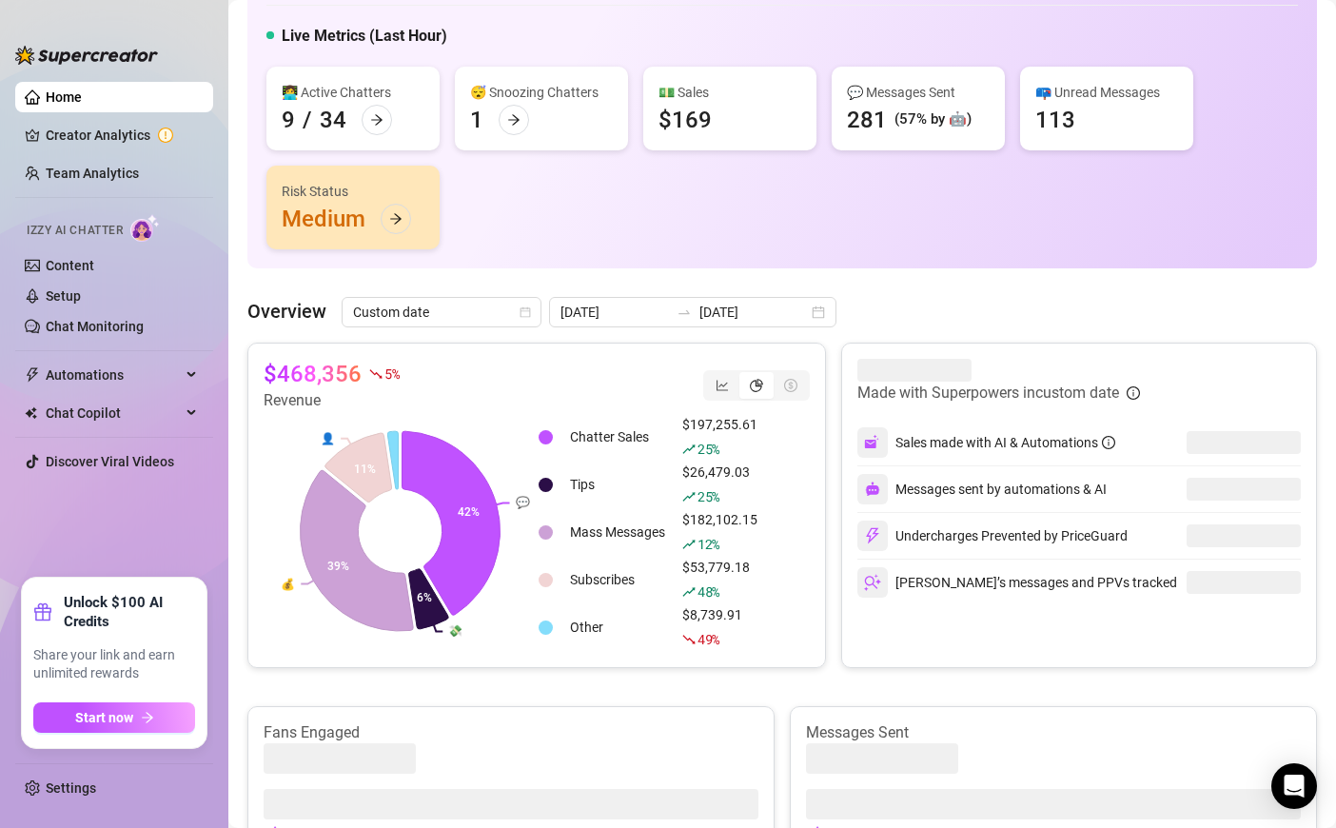
scroll to position [146, 0]
click at [705, 300] on input "[DATE]" at bounding box center [754, 310] width 108 height 21
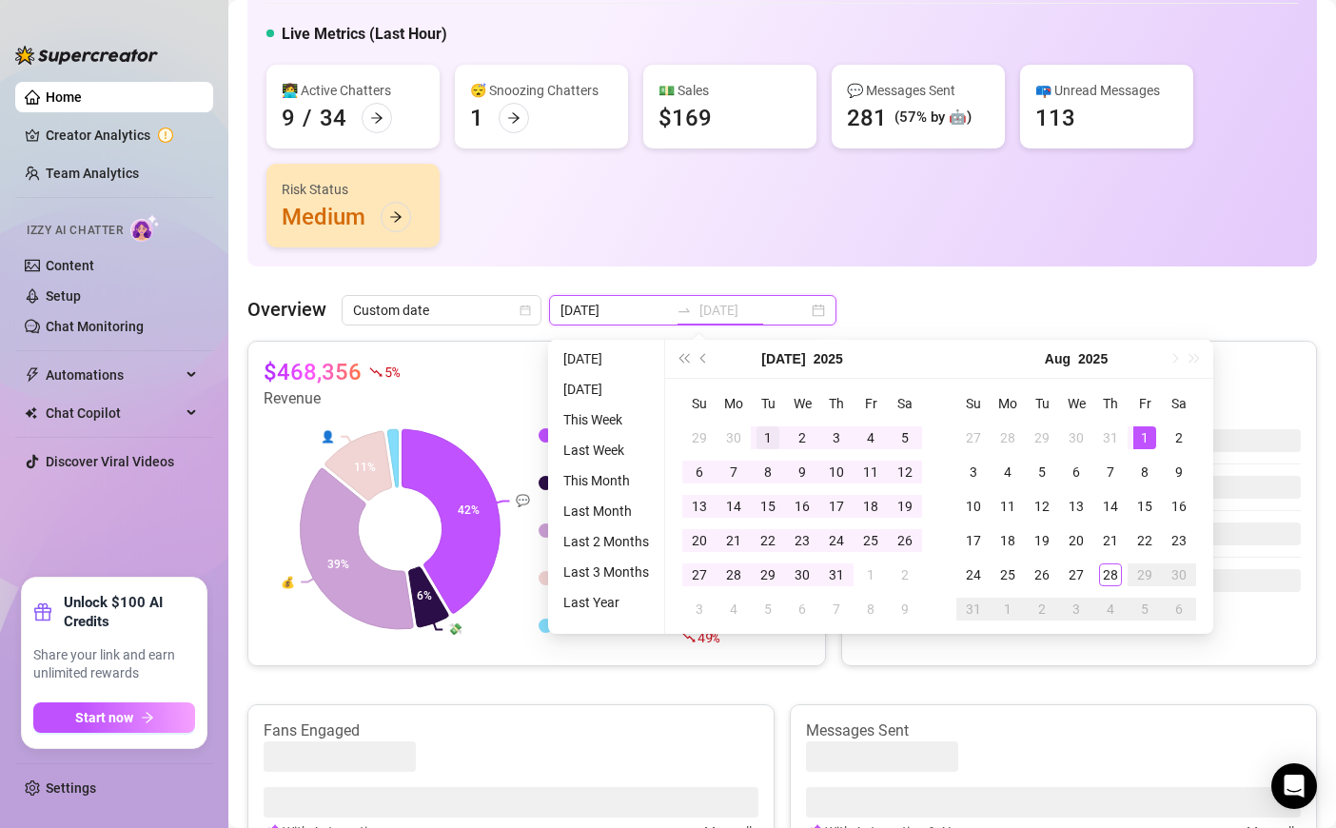
type input "[DATE]"
click at [769, 436] on div "1" at bounding box center [768, 437] width 23 height 23
click at [707, 575] on div "27" at bounding box center [699, 574] width 23 height 23
type input "[DATE]"
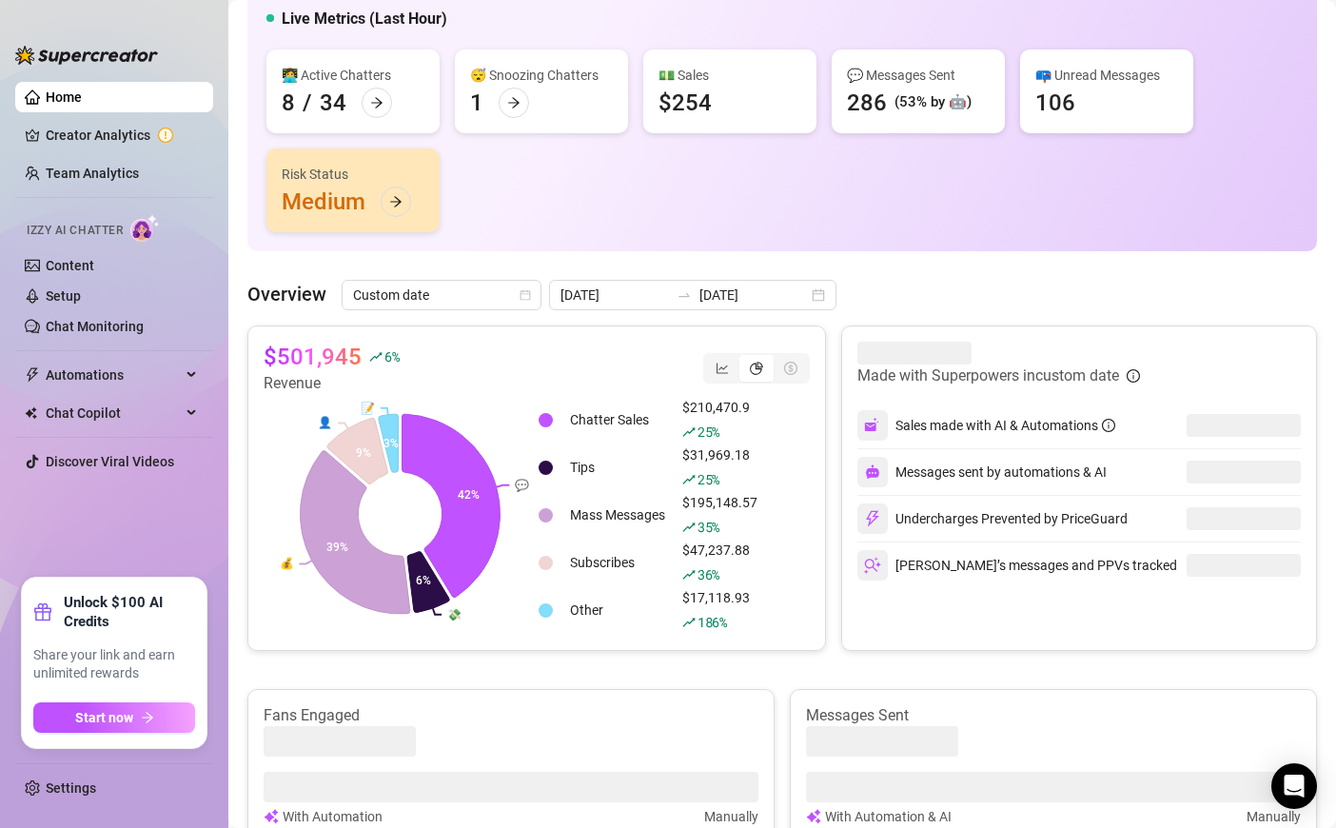
scroll to position [49, 0]
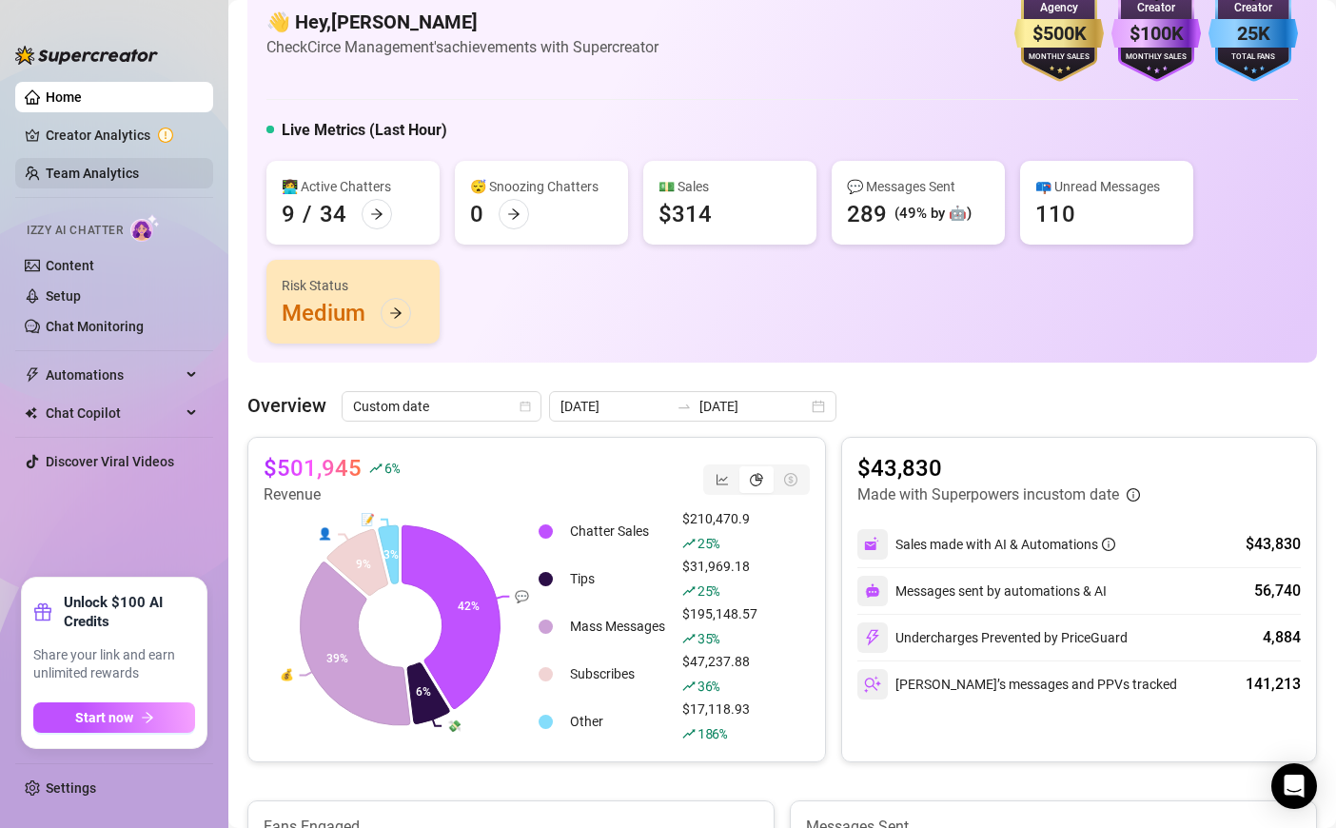
click at [76, 168] on link "Team Analytics" at bounding box center [92, 173] width 93 height 15
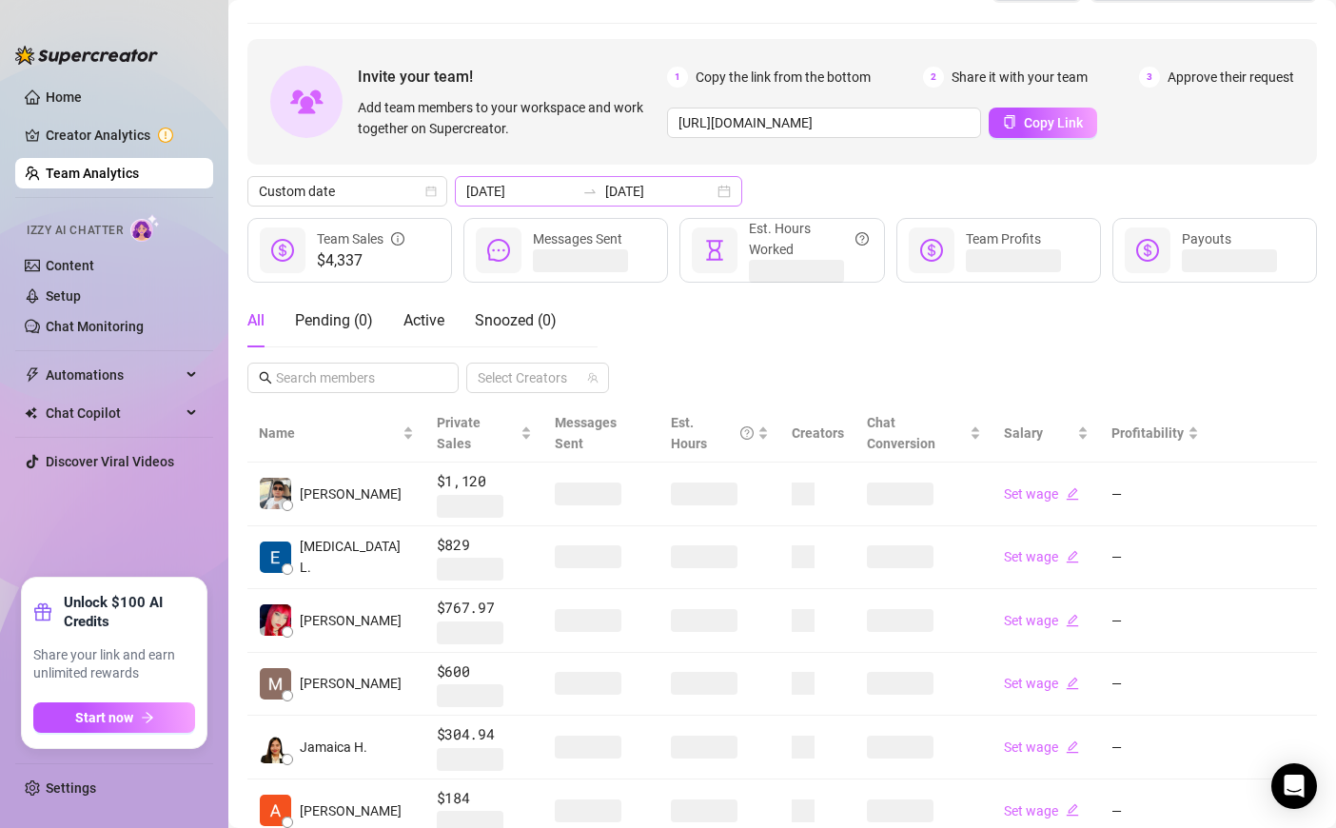
click at [560, 181] on div "[DATE] [DATE]" at bounding box center [598, 191] width 287 height 30
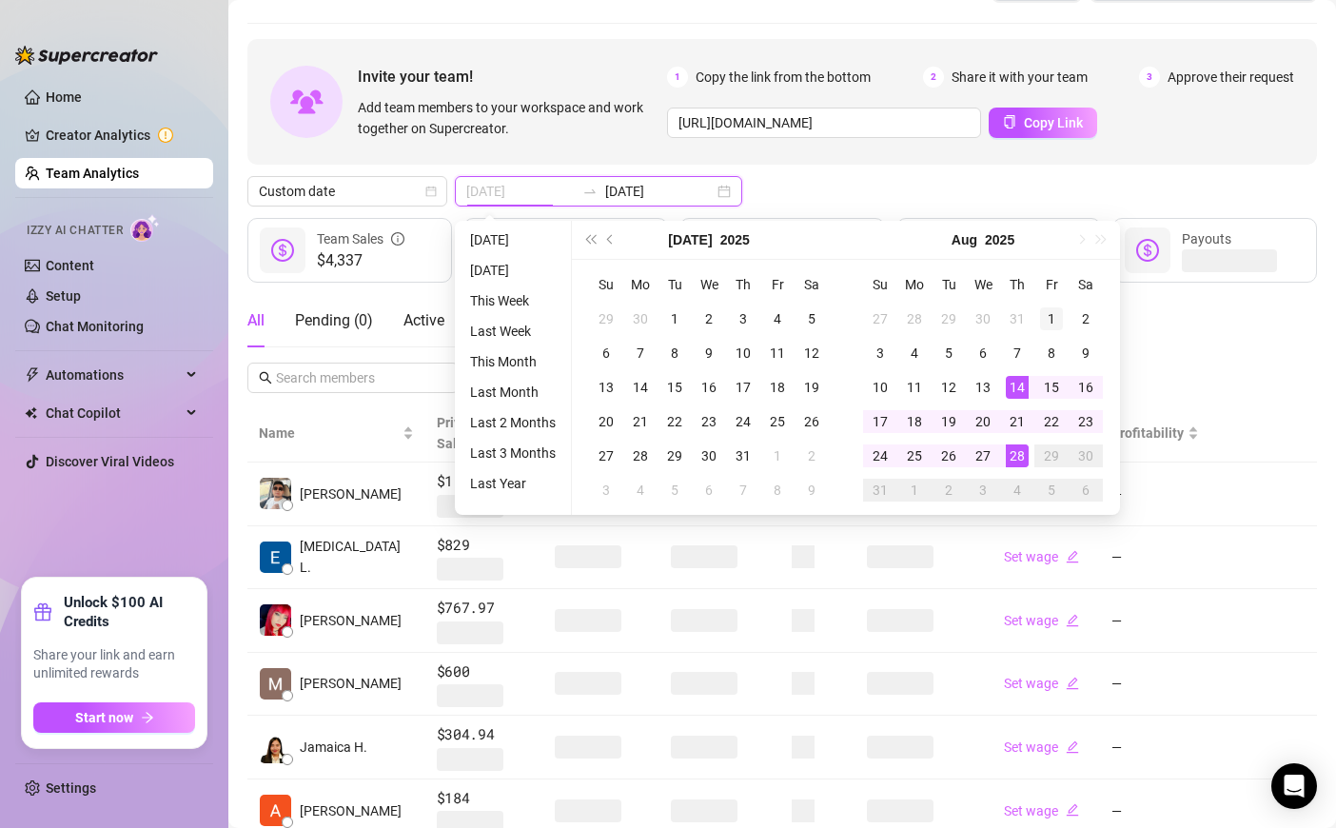
type input "[DATE]"
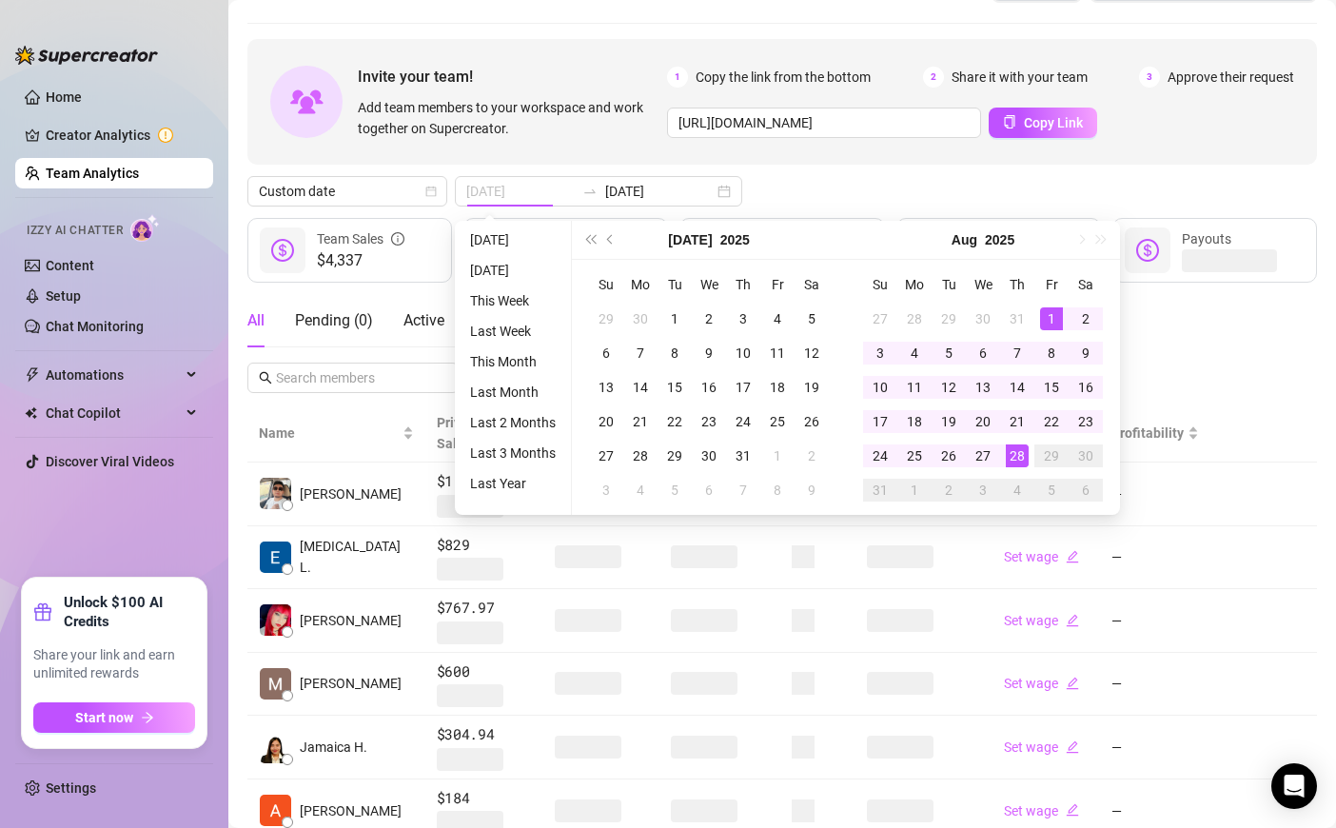
click at [1048, 322] on div "1" at bounding box center [1051, 318] width 23 height 23
click at [1013, 457] on div "28" at bounding box center [1017, 455] width 23 height 23
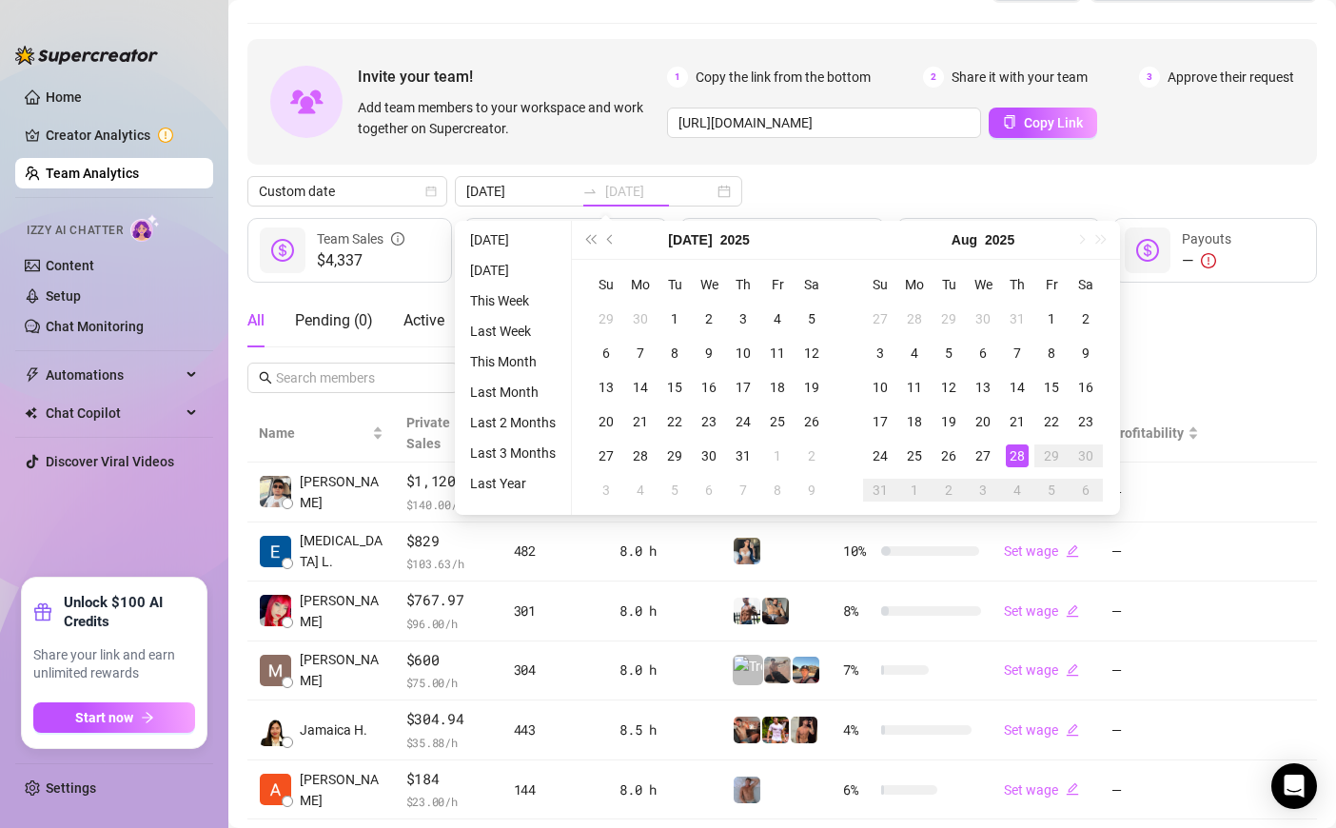
type input "[DATE]"
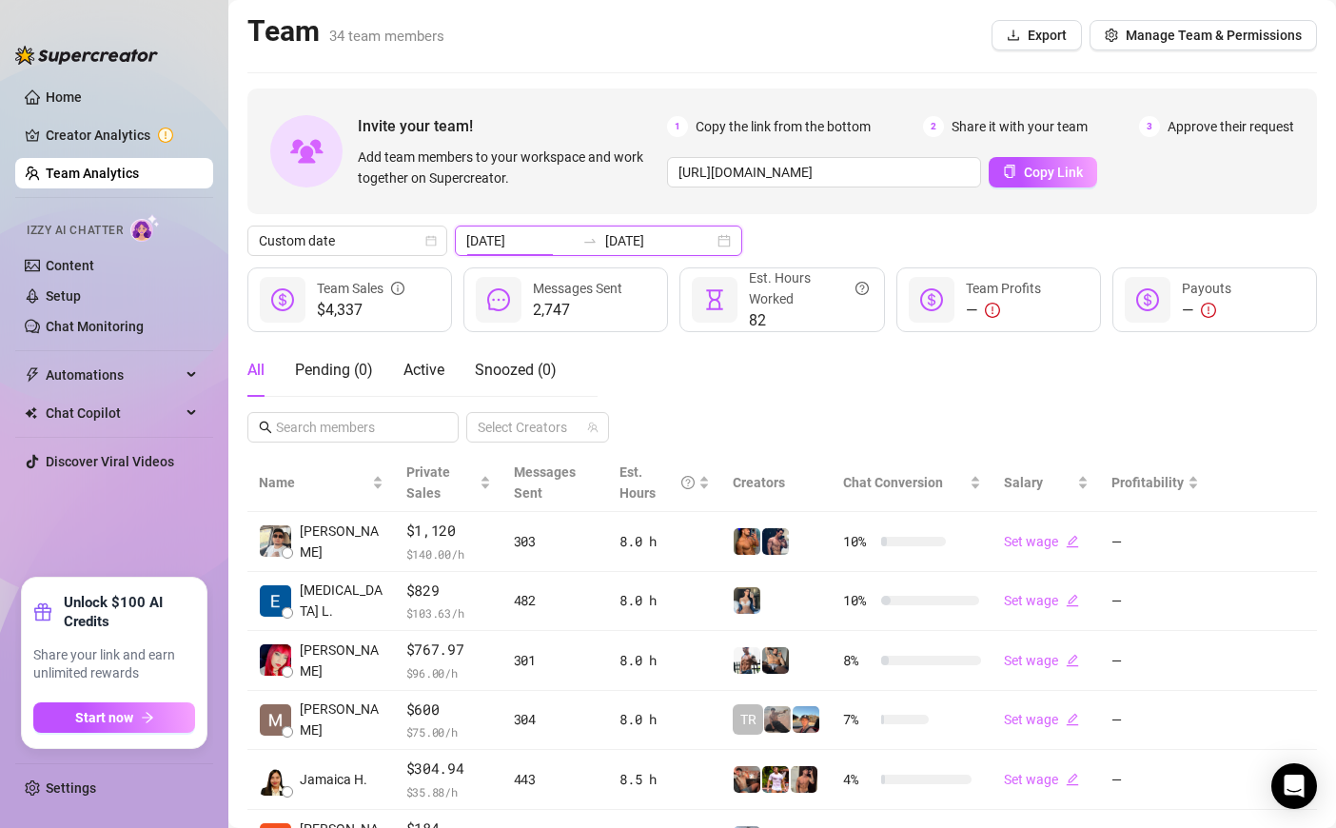
click at [542, 248] on input "[DATE]" at bounding box center [520, 240] width 108 height 21
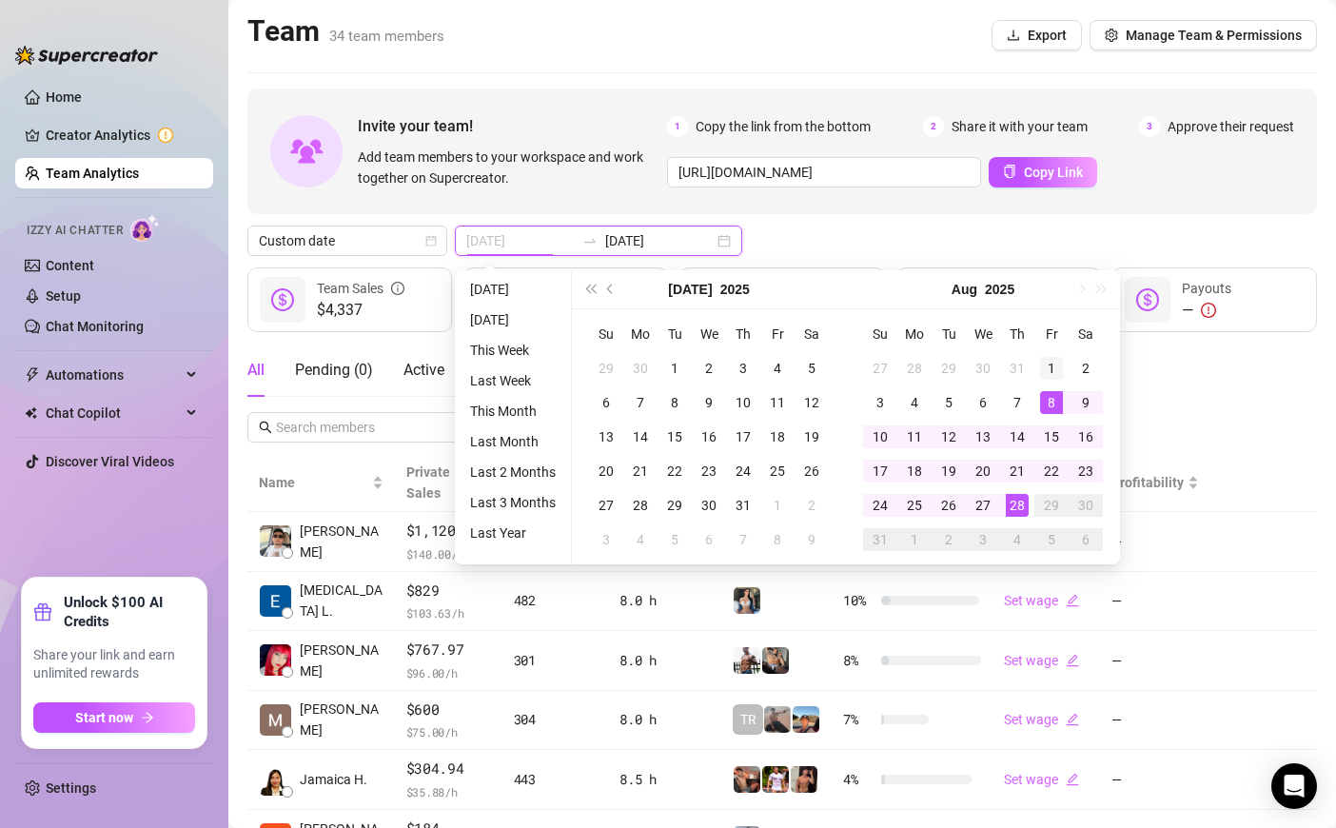
type input "[DATE]"
click at [1047, 374] on div "1" at bounding box center [1051, 368] width 23 height 23
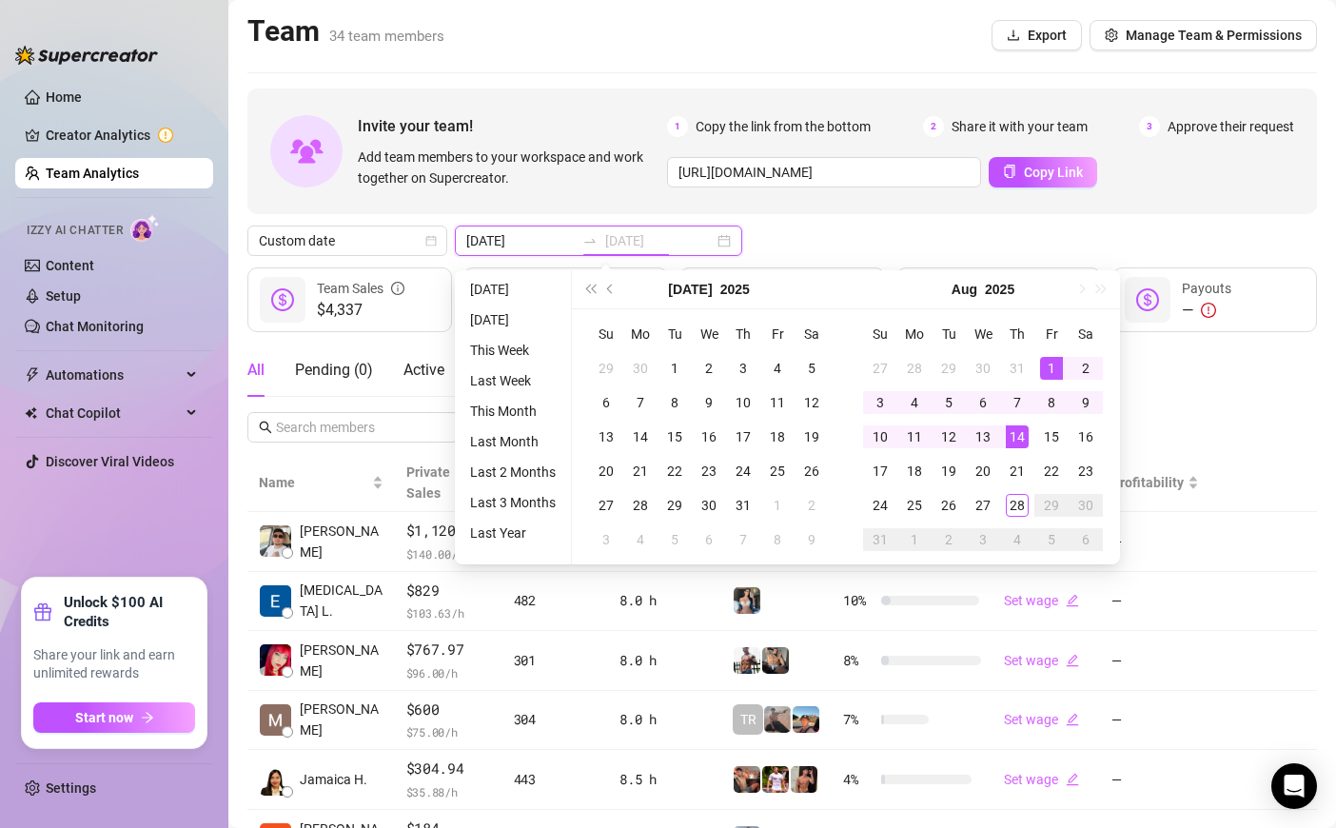
type input "[DATE]"
click at [1017, 496] on div "28" at bounding box center [1017, 505] width 23 height 23
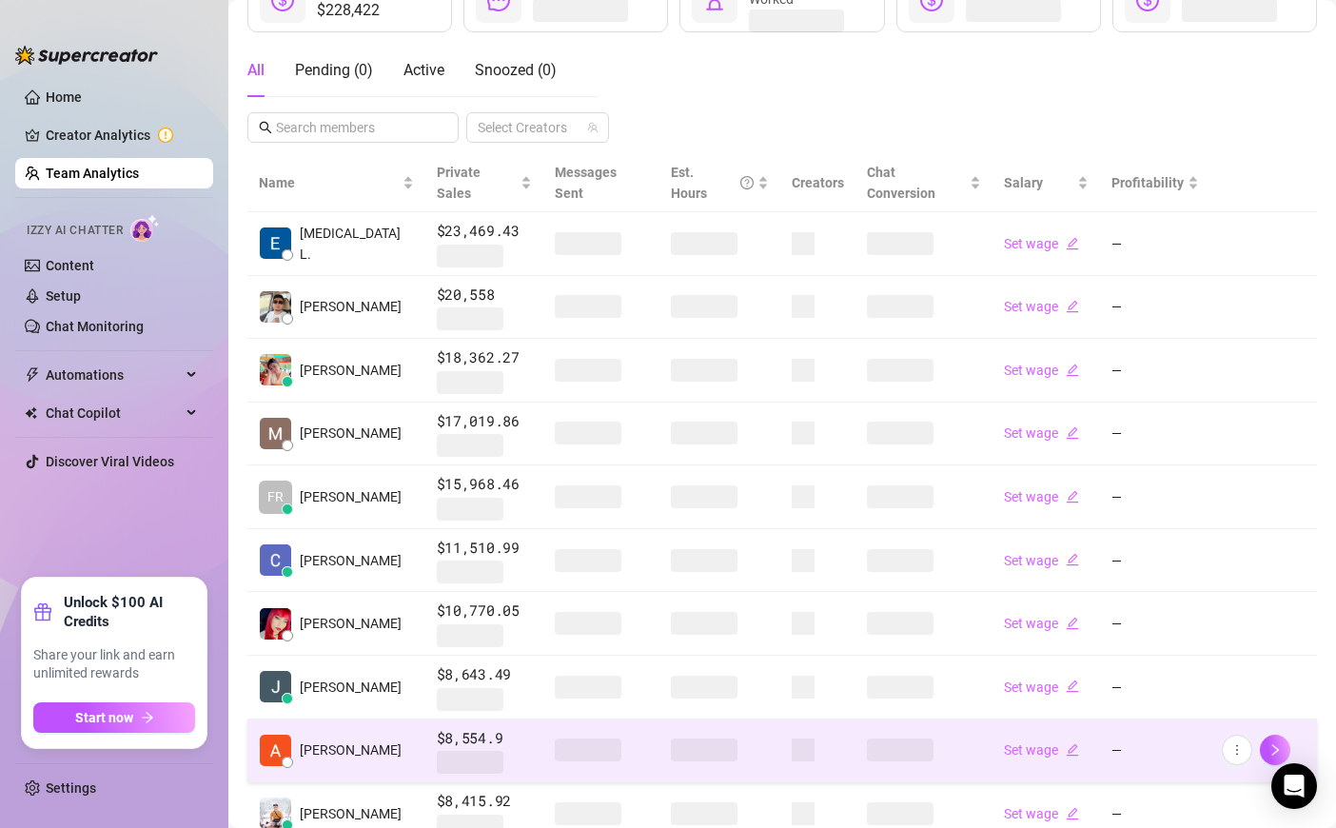
scroll to position [406, 0]
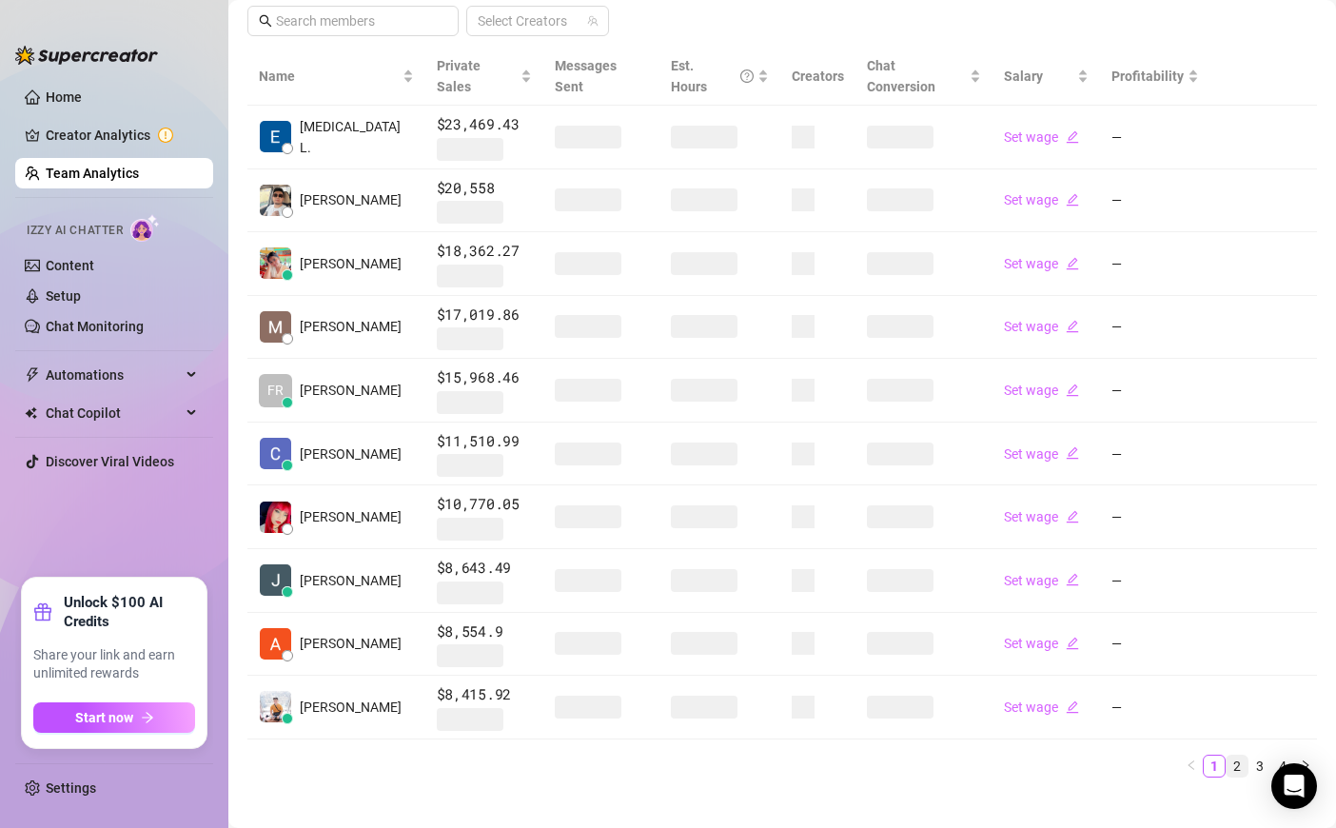
click at [1242, 756] on link "2" at bounding box center [1237, 766] width 21 height 21
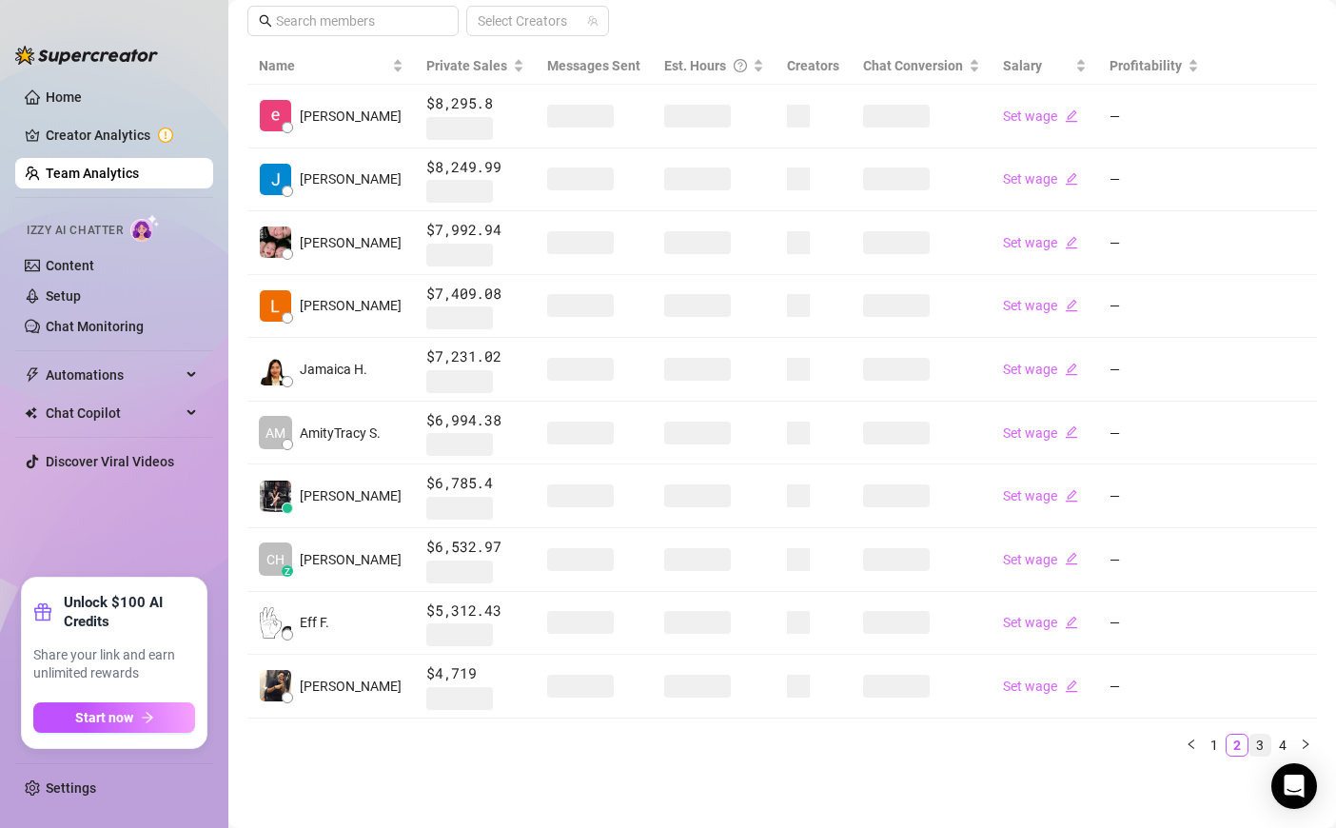
click at [1265, 746] on link "3" at bounding box center [1260, 745] width 21 height 21
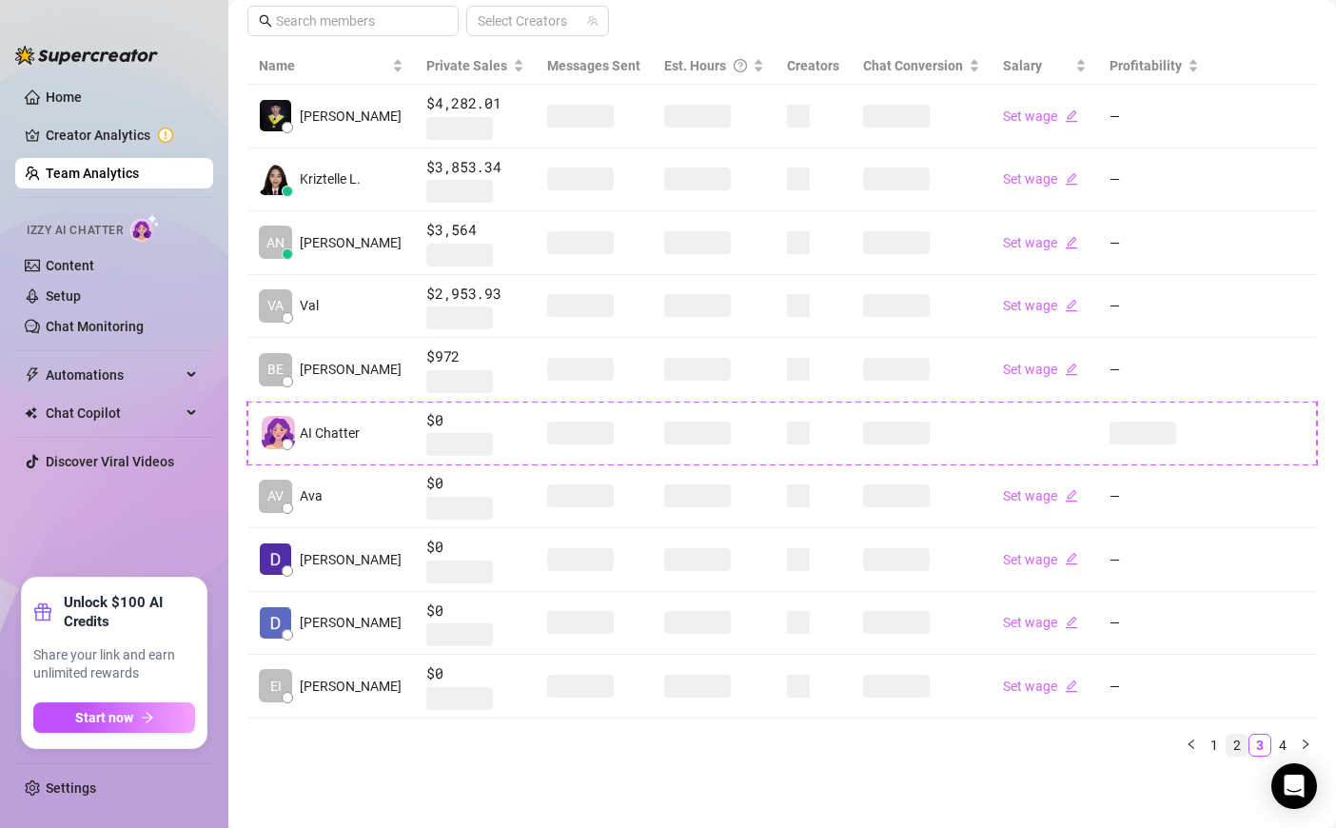
click at [1228, 744] on link "2" at bounding box center [1237, 745] width 21 height 21
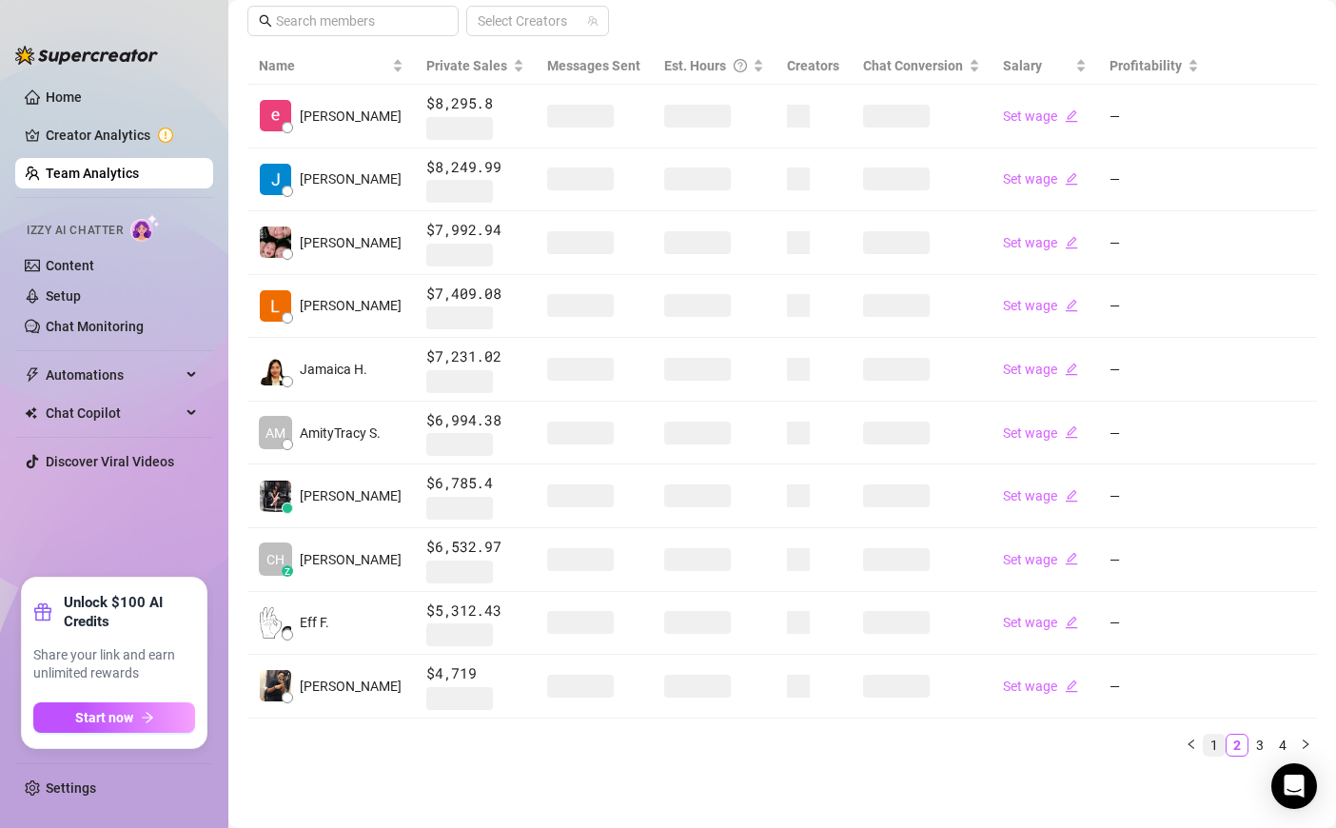
click at [1221, 749] on link "1" at bounding box center [1214, 745] width 21 height 21
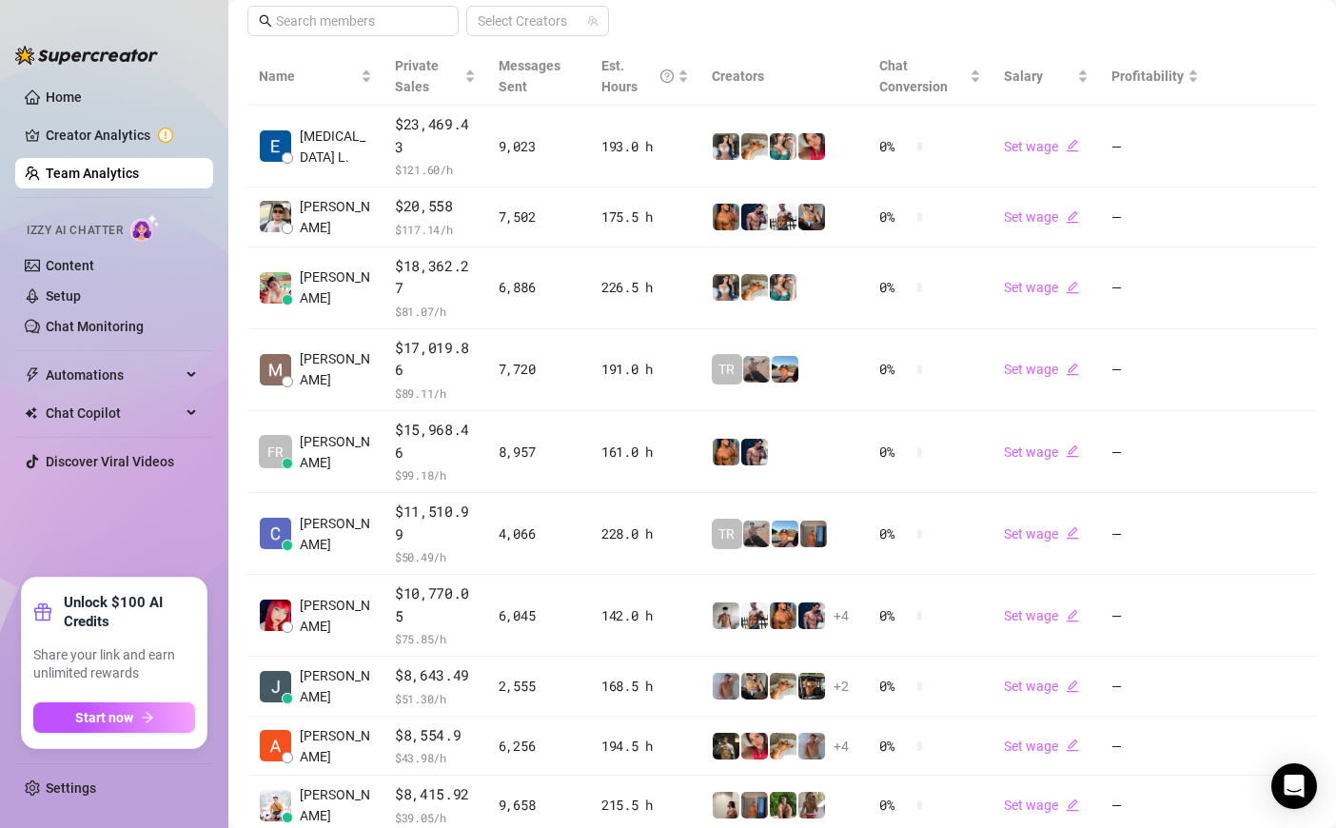
scroll to position [389, 0]
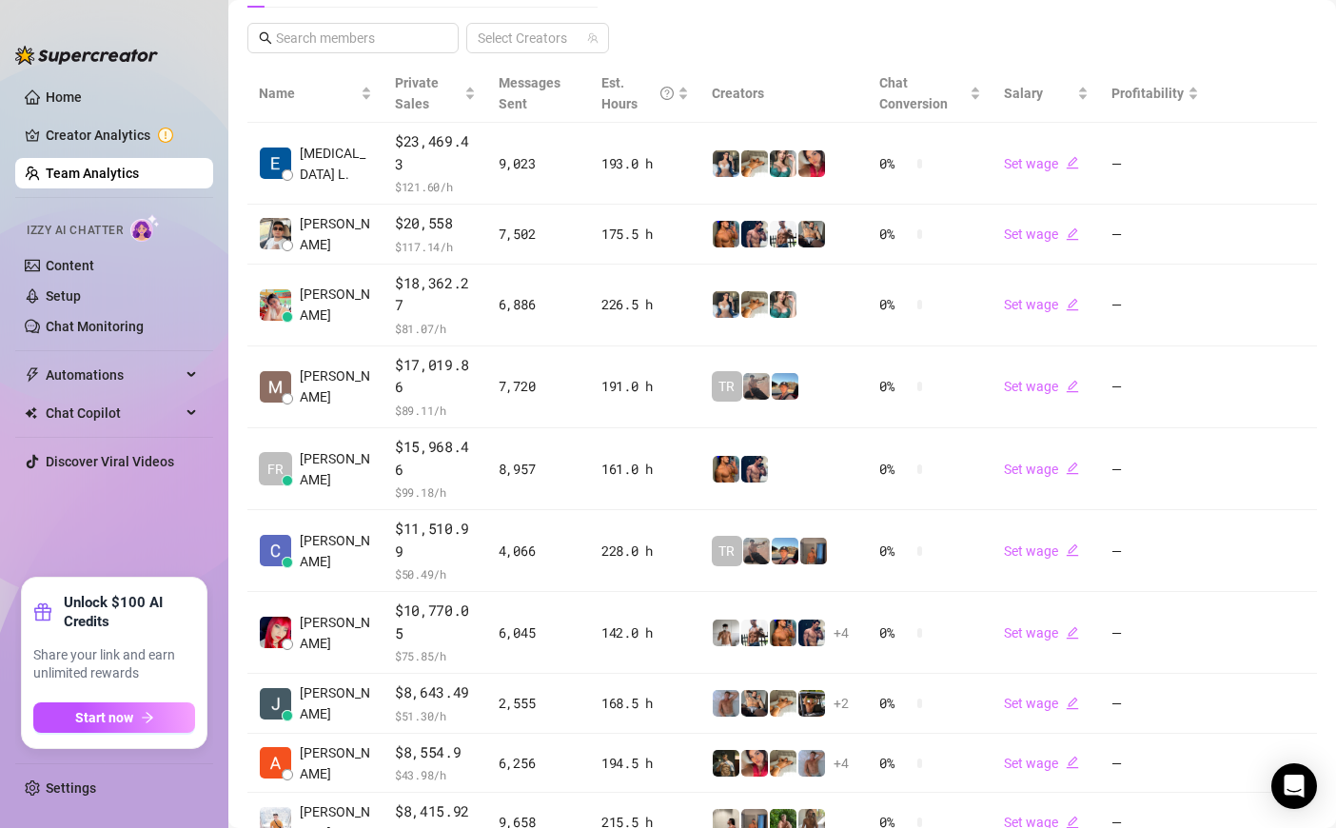
click at [435, 796] on main "Team 34 team members Export Manage Team & Permissions Invite your team! Add tea…" at bounding box center [782, 287] width 1108 height 1352
